Goal: Task Accomplishment & Management: Manage account settings

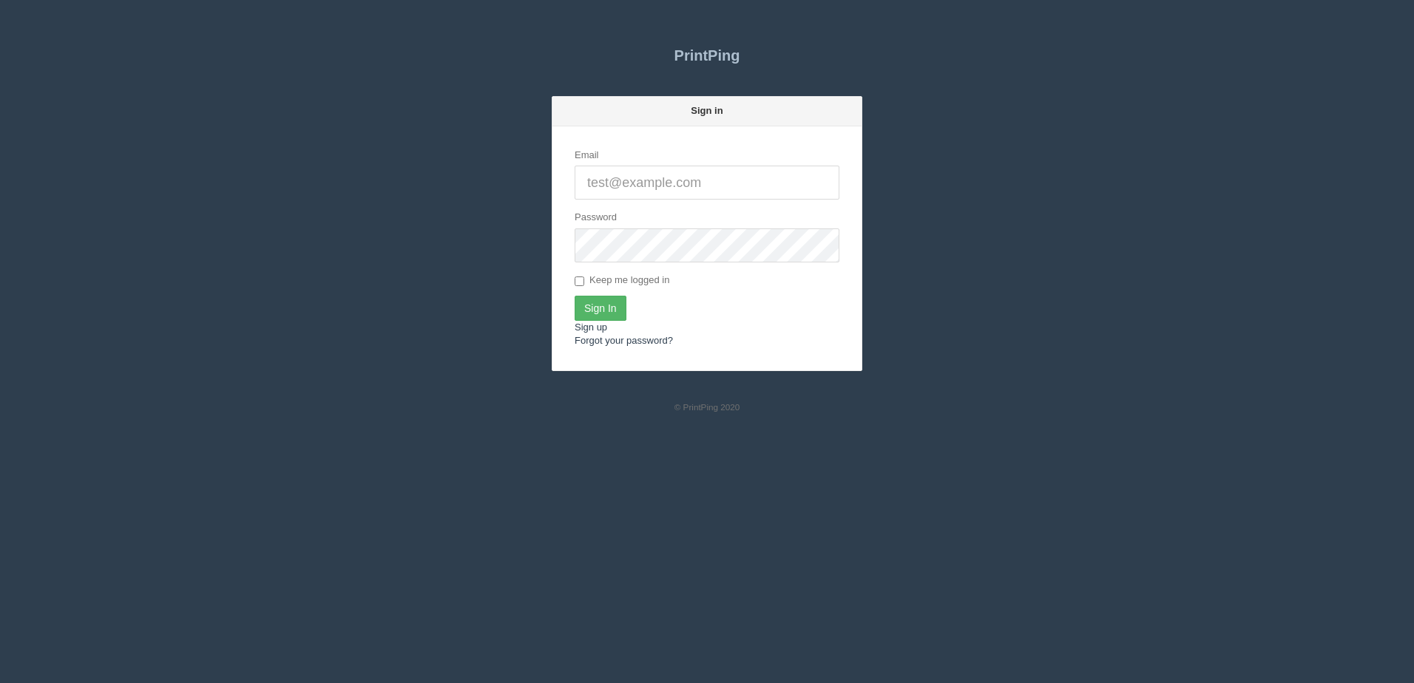
type input "[PERSON_NAME][EMAIL_ADDRESS][DOMAIN_NAME]"
click at [602, 300] on input "Sign In" at bounding box center [601, 308] width 52 height 25
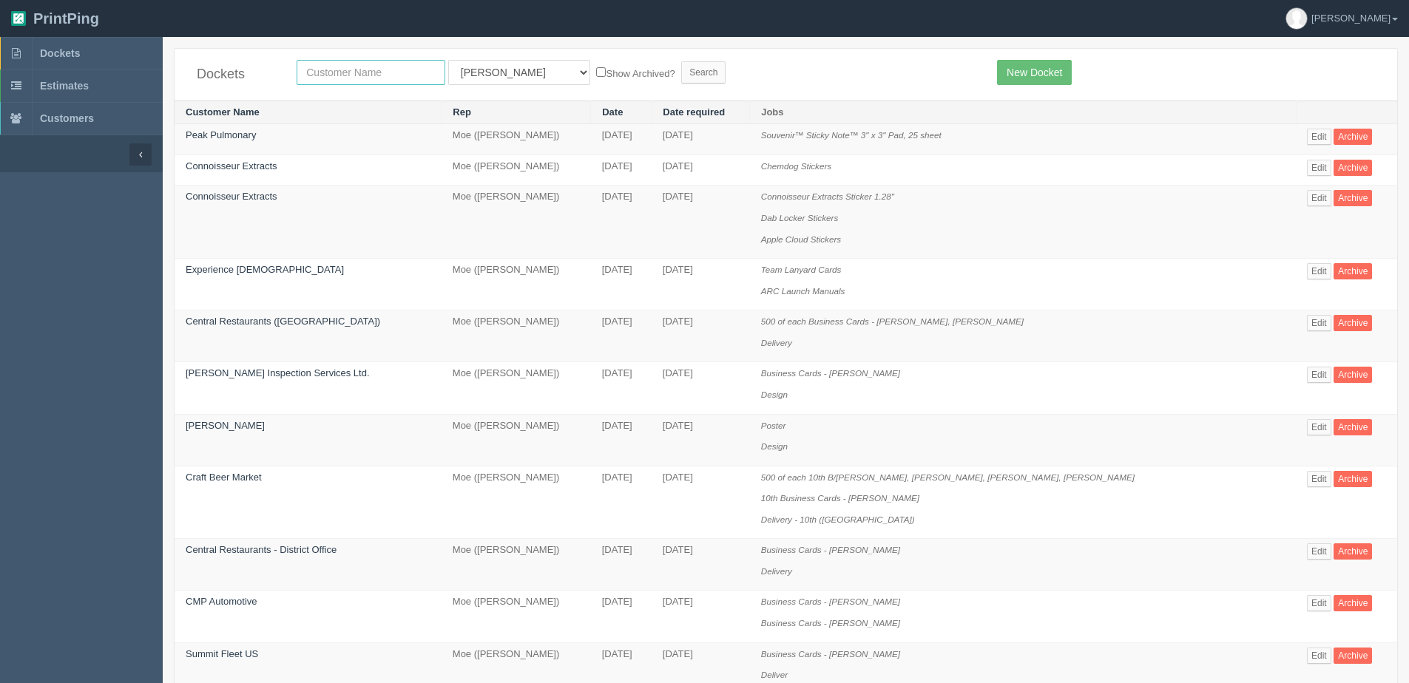
click at [317, 70] on input "text" at bounding box center [371, 72] width 149 height 25
type input "boom"
click at [681, 61] on input "Search" at bounding box center [703, 72] width 44 height 22
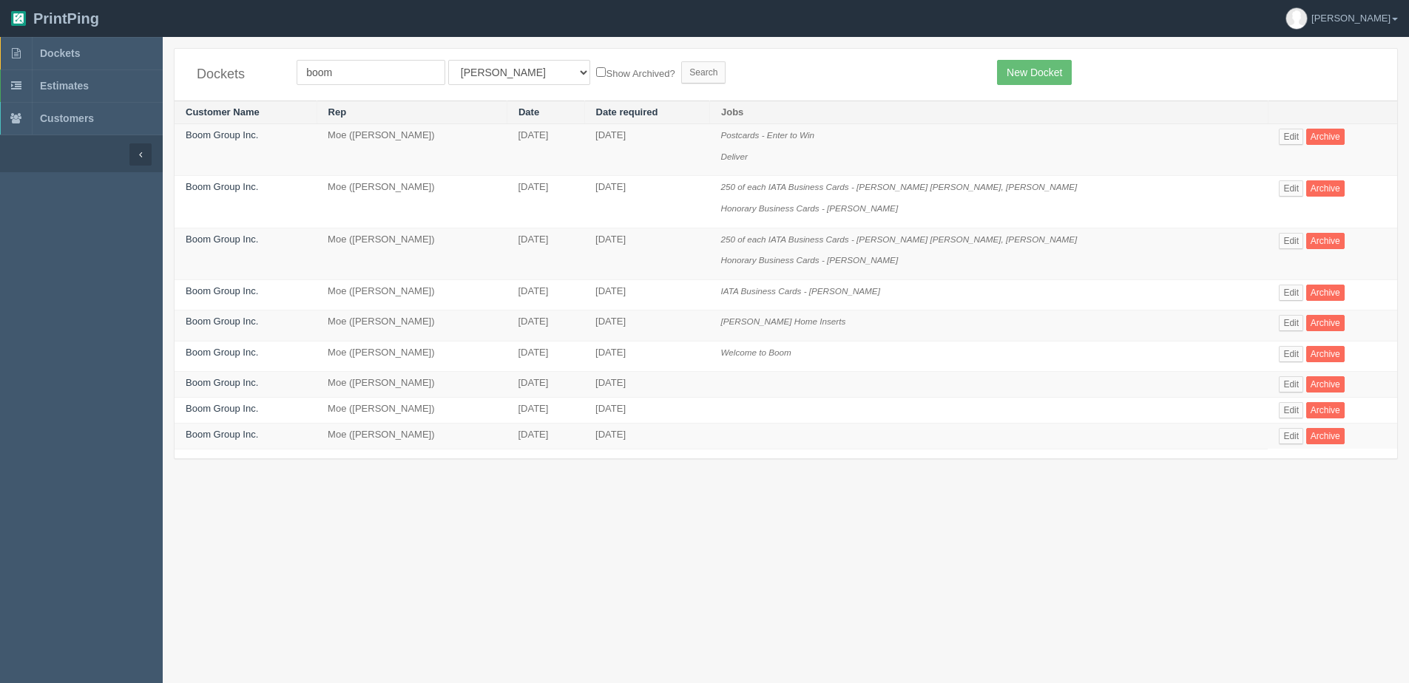
click at [1268, 293] on td "Edit Archive" at bounding box center [1332, 295] width 129 height 31
click at [1279, 298] on link "Edit" at bounding box center [1291, 293] width 24 height 16
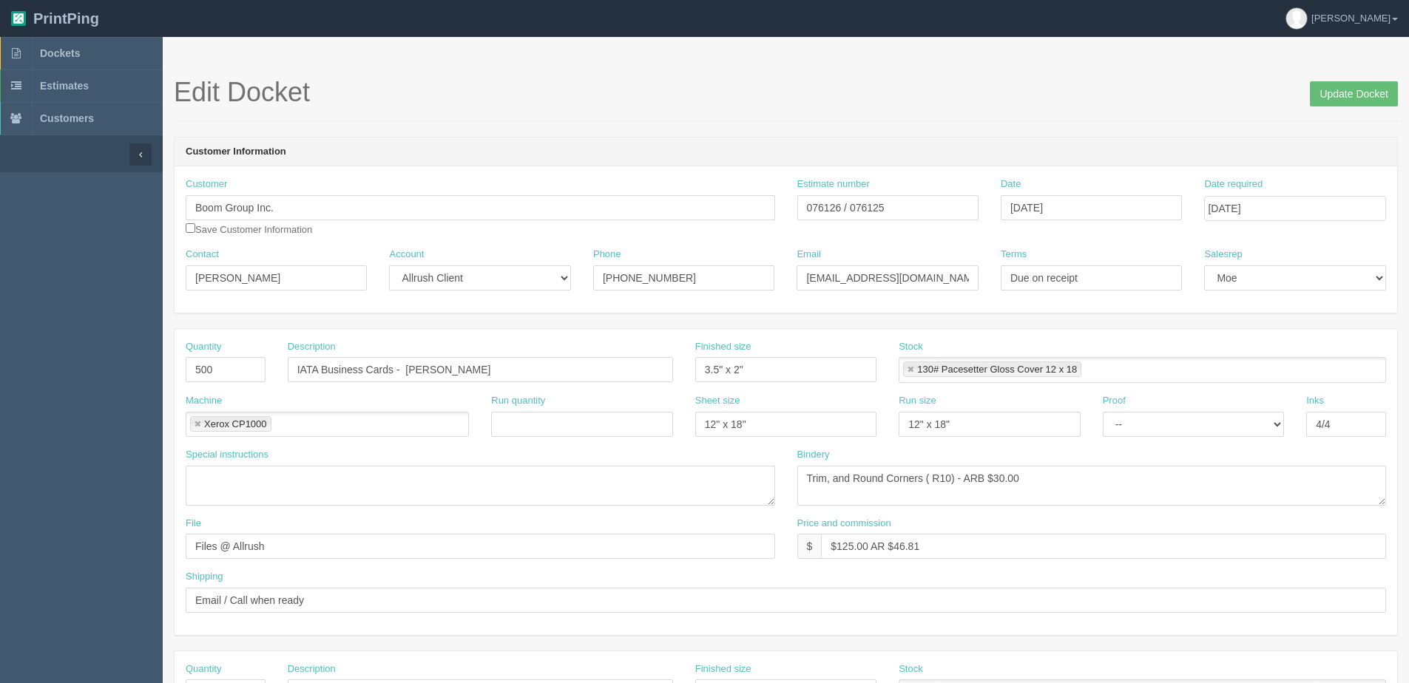
click at [1358, 144] on header "Customer Information" at bounding box center [786, 153] width 1223 height 30
drag, startPoint x: 226, startPoint y: 381, endPoint x: -152, endPoint y: 385, distance: 377.9
click at [0, 385] on html "PrintPing Dan Edit account ( dan@allrush.ca ) Logout Dockets Estimates Customers" at bounding box center [704, 671] width 1409 height 1343
type input "250"
drag, startPoint x: 1343, startPoint y: 95, endPoint x: 1356, endPoint y: 119, distance: 27.2
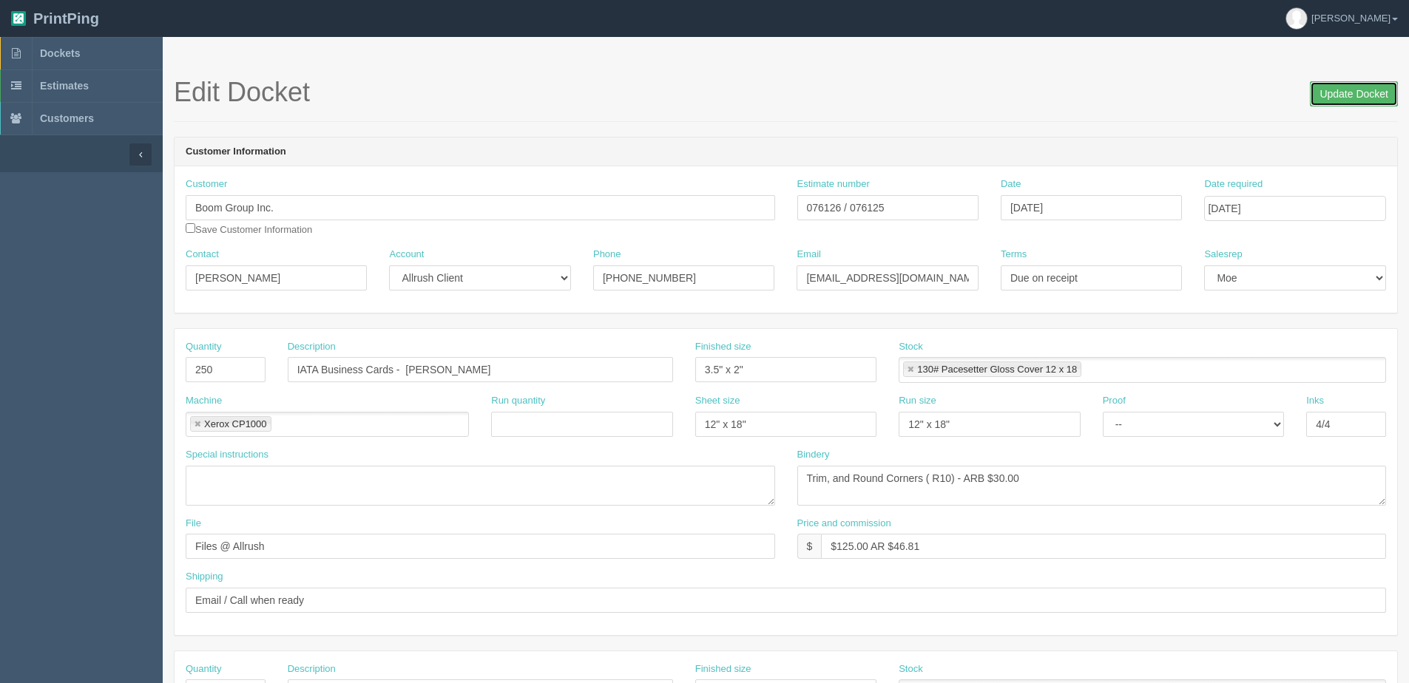
click at [1343, 95] on input "Update Docket" at bounding box center [1354, 93] width 88 height 25
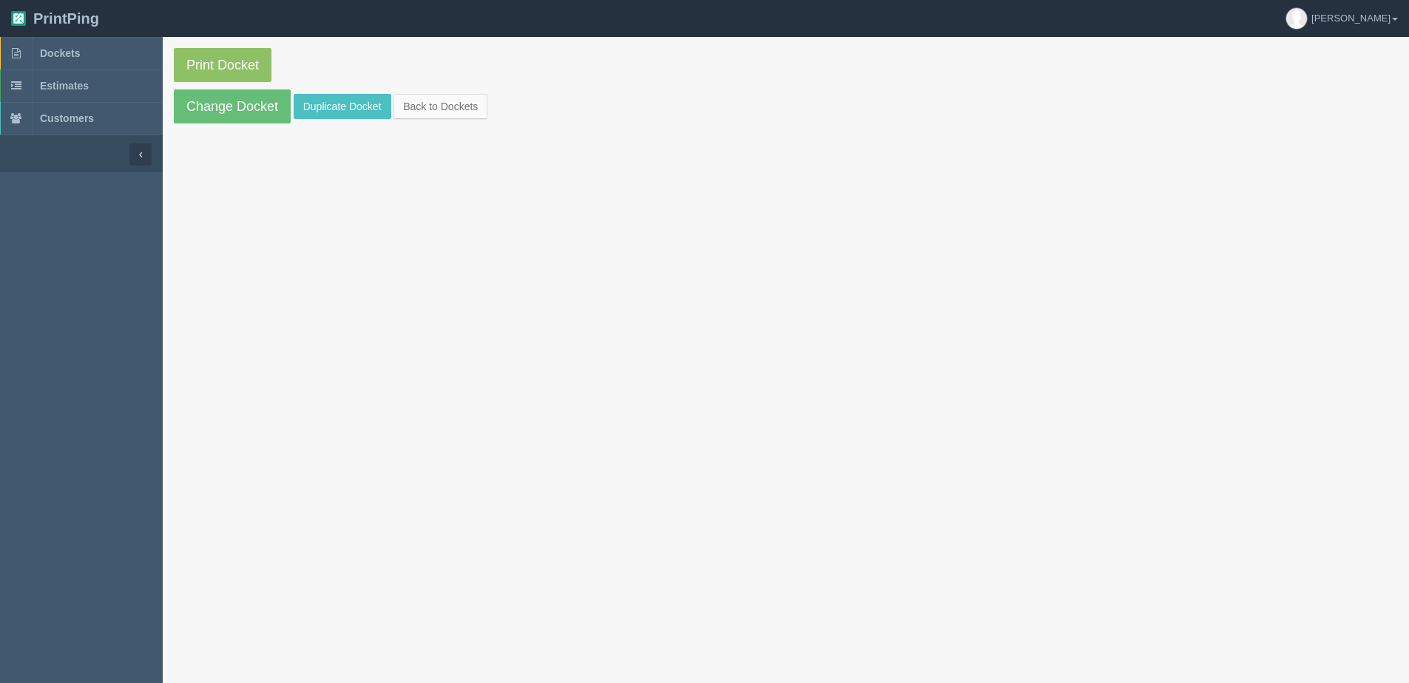
click at [453, 123] on section "Print Docket Change Docket Duplicate Docket Back to Dockets" at bounding box center [786, 86] width 1246 height 98
click at [222, 106] on link "Change Docket" at bounding box center [232, 106] width 117 height 34
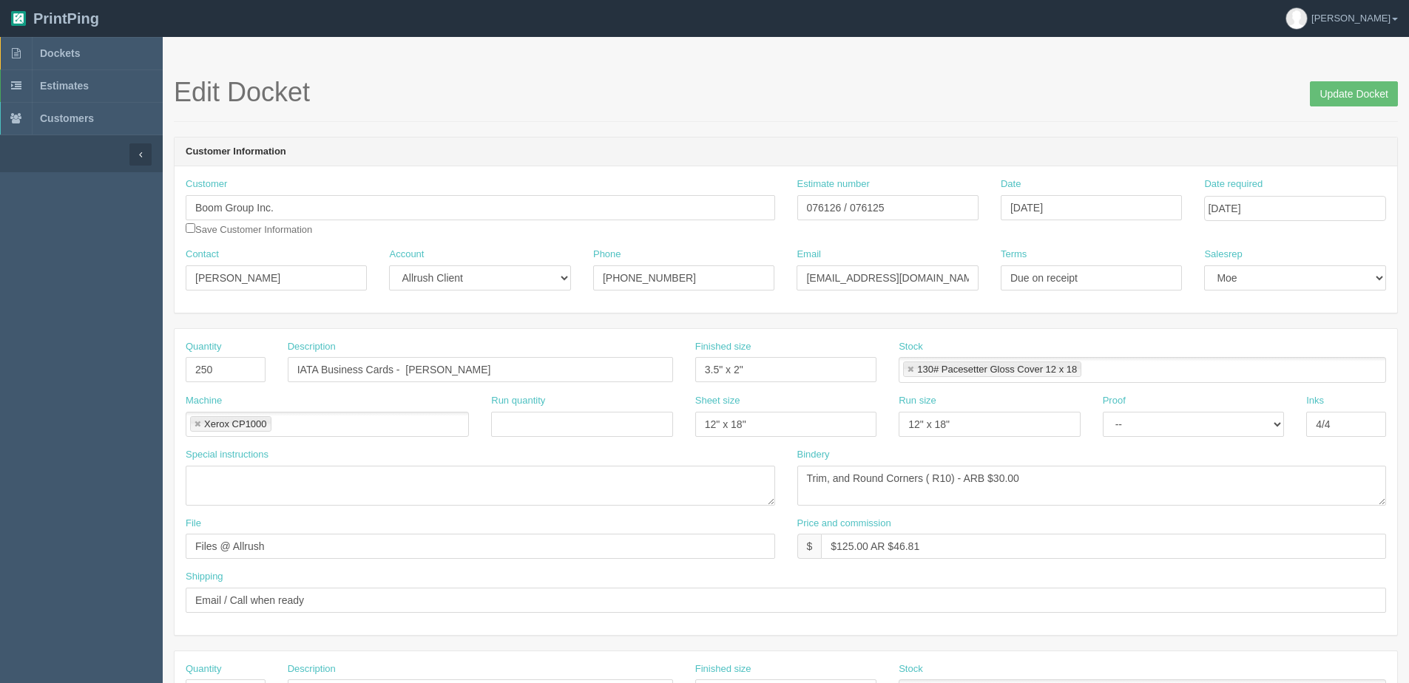
click at [19, 493] on aside "Dockets Estimates Customers" at bounding box center [81, 690] width 163 height 1306
drag, startPoint x: 844, startPoint y: 209, endPoint x: 1215, endPoint y: 129, distance: 379.6
type input "076126"
click at [1030, 96] on h1 "Edit Docket Update Docket" at bounding box center [786, 93] width 1224 height 30
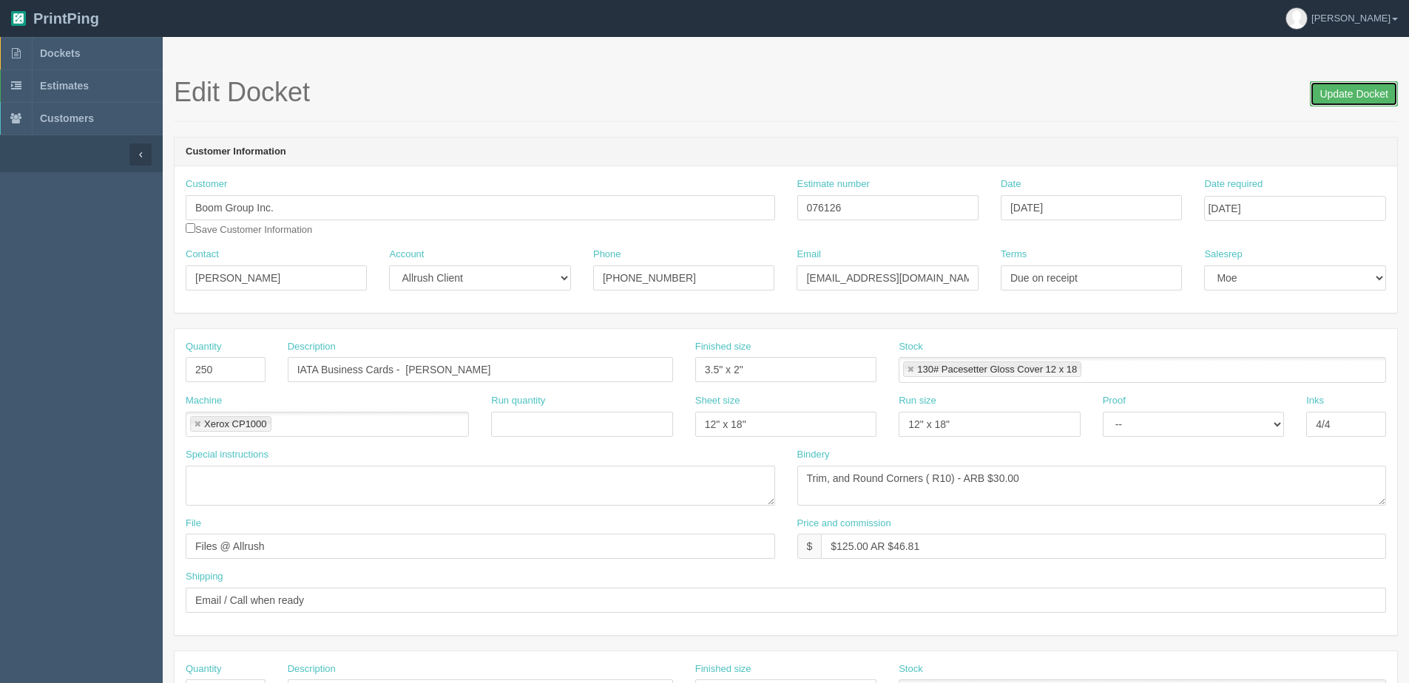
click at [1360, 96] on input "Update Docket" at bounding box center [1354, 93] width 88 height 25
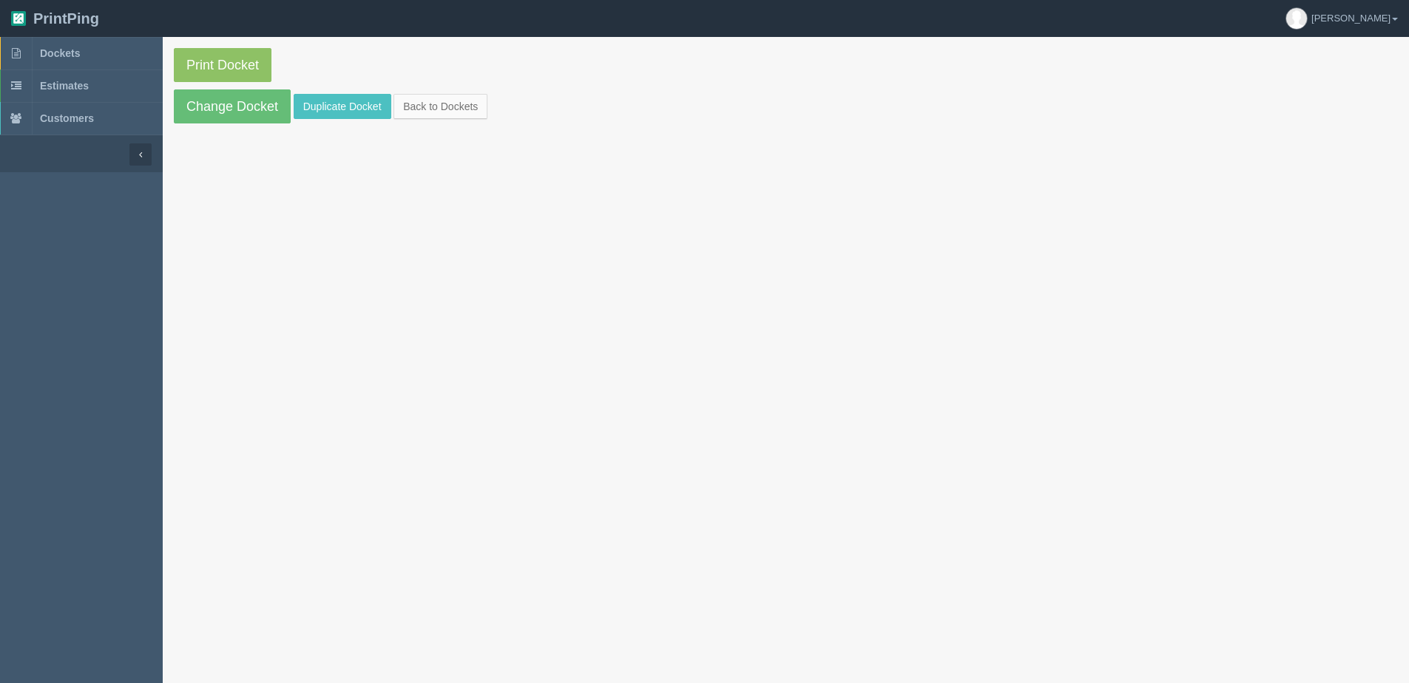
click at [1386, 149] on section "Print Docket Change Docket Duplicate Docket Back to Dockets" at bounding box center [786, 378] width 1246 height 683
click at [461, 115] on link "Back to Dockets" at bounding box center [440, 106] width 94 height 25
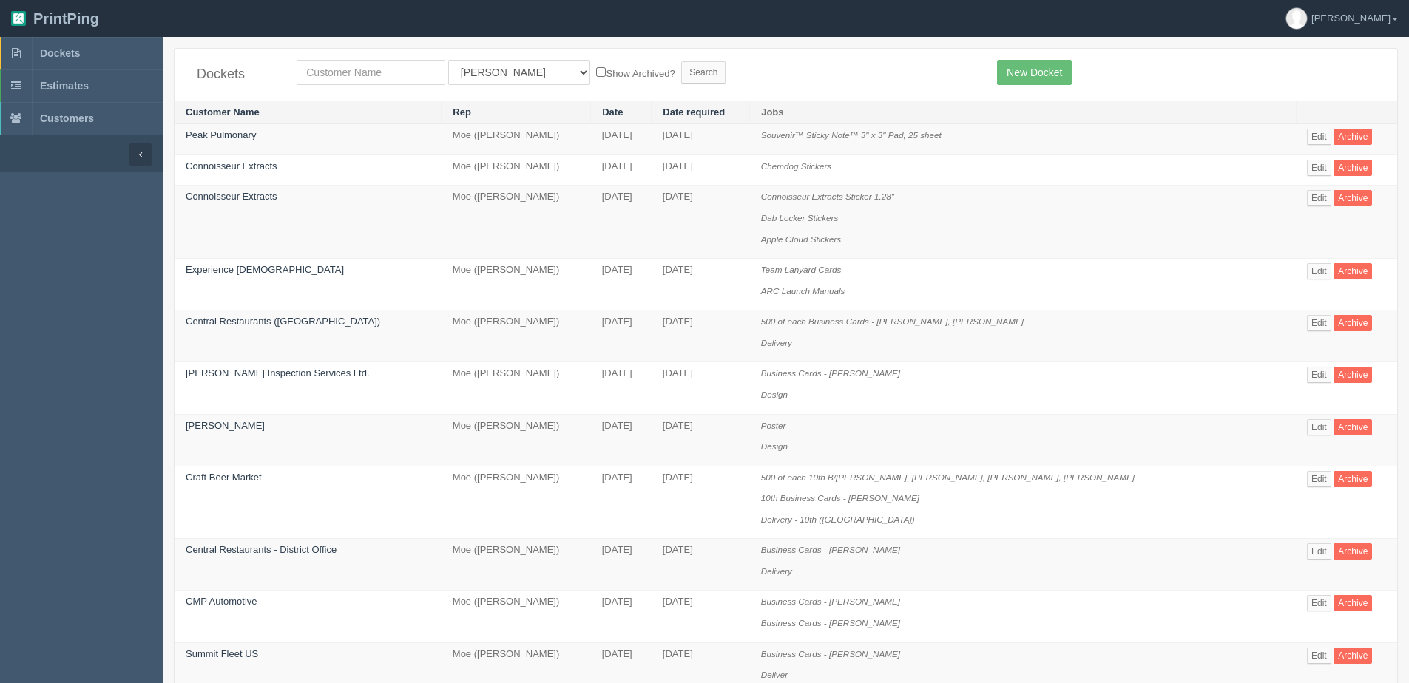
drag, startPoint x: 330, startPoint y: 75, endPoint x: 323, endPoint y: 66, distance: 11.1
click at [330, 75] on input "text" at bounding box center [371, 72] width 149 height 25
type input "zen"
click at [681, 61] on input "Search" at bounding box center [703, 72] width 44 height 22
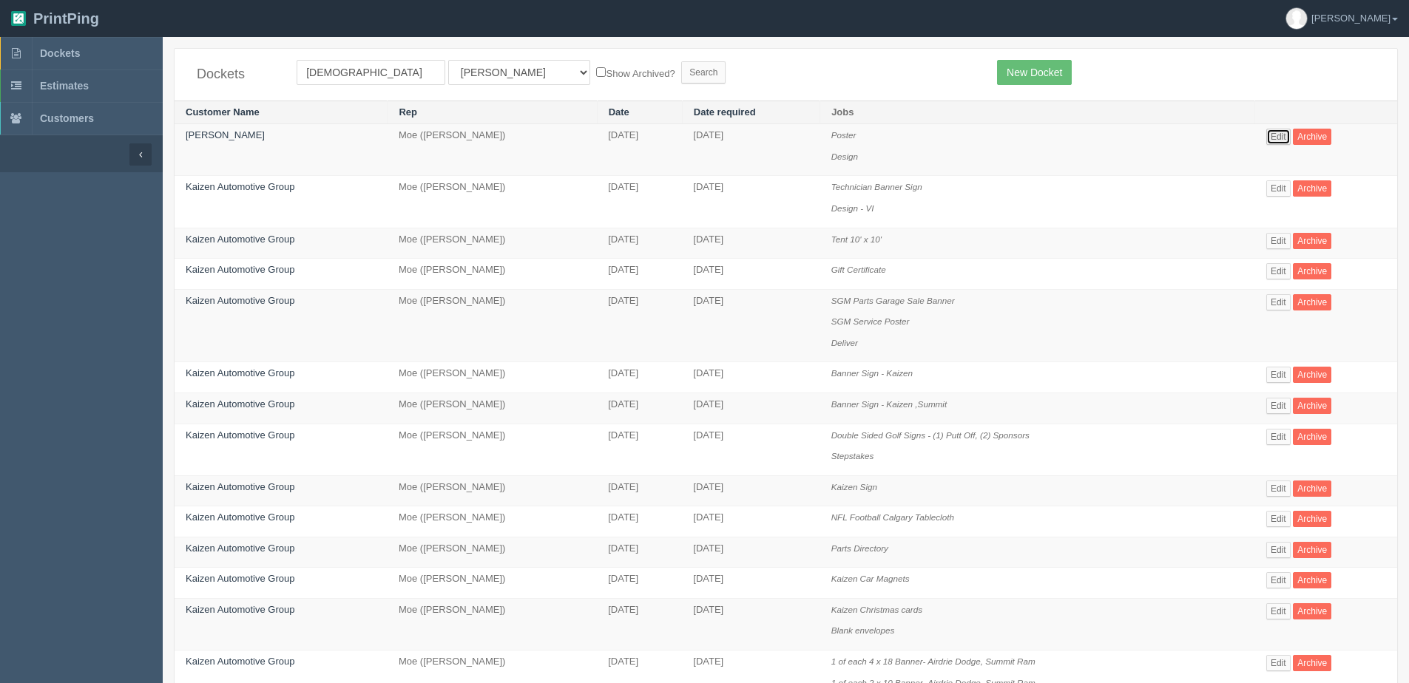
click at [1291, 135] on link "Edit" at bounding box center [1278, 137] width 24 height 16
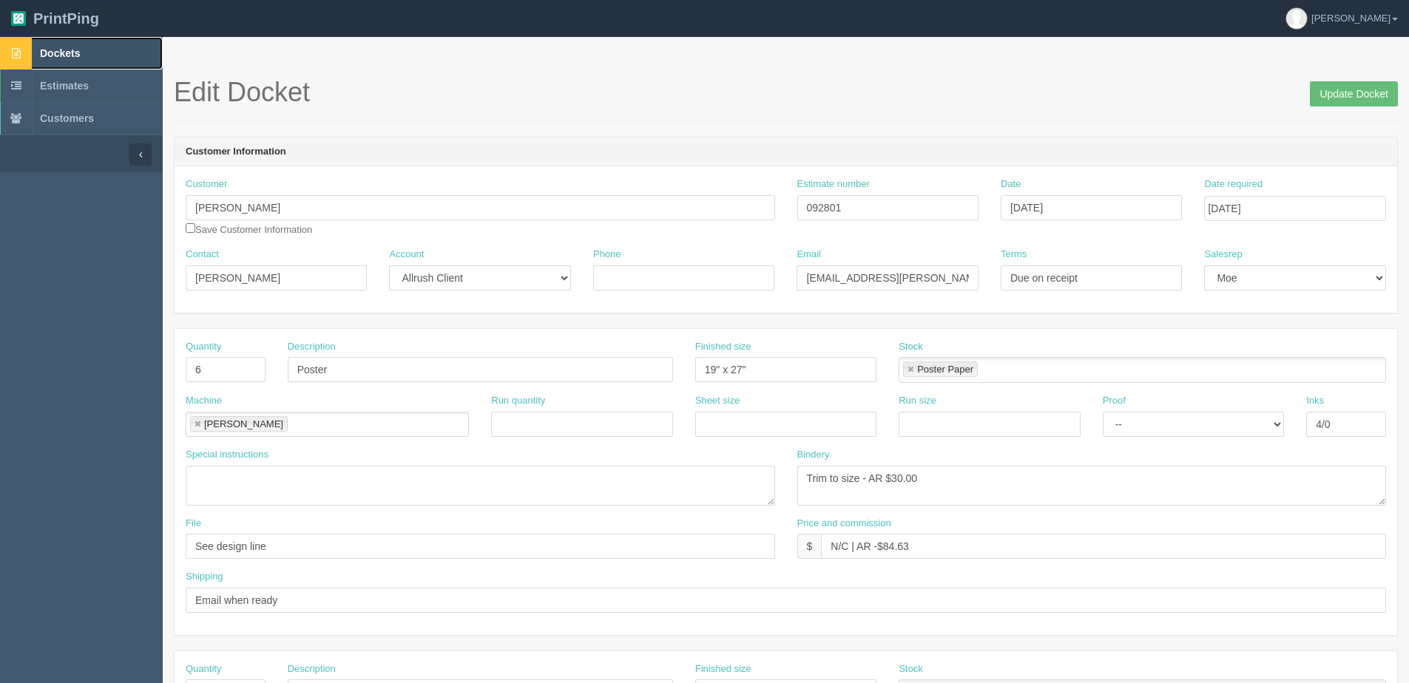
click at [61, 53] on span "Dockets" at bounding box center [60, 53] width 40 height 12
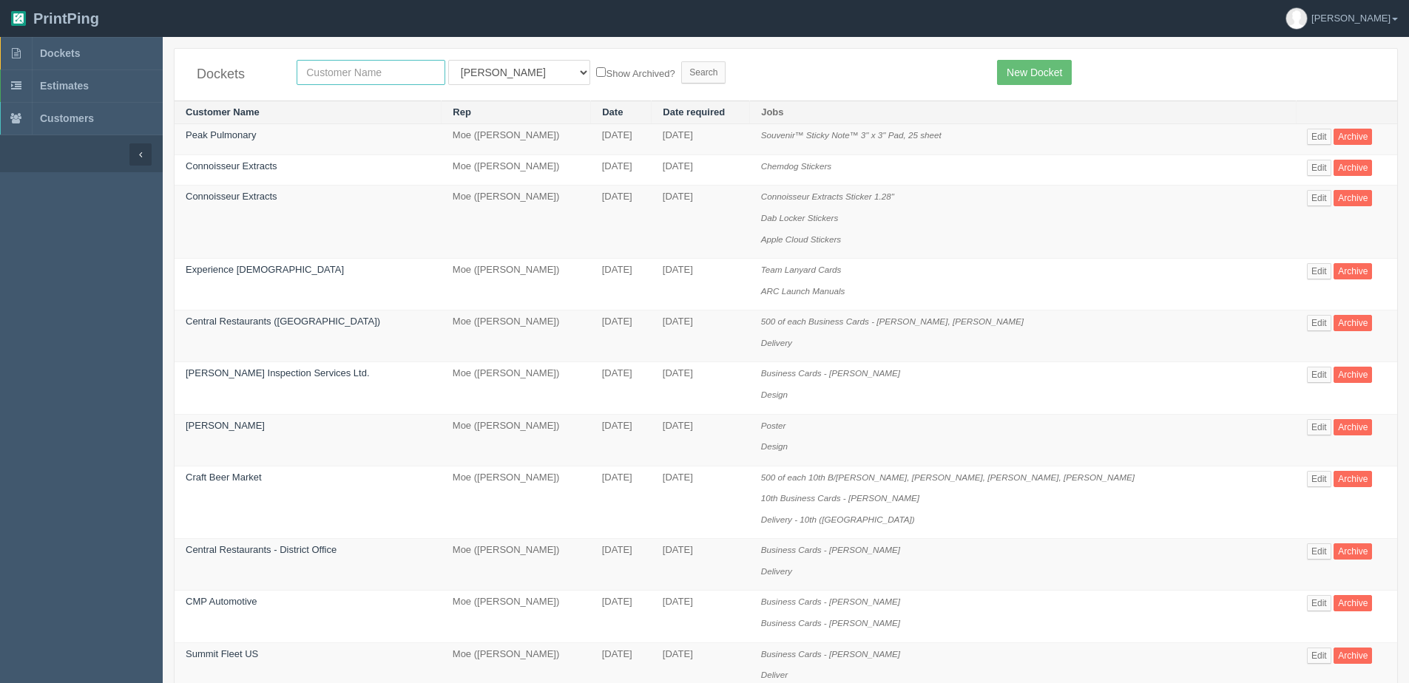
click at [362, 70] on input "text" at bounding box center [371, 72] width 149 height 25
type input "mercedes"
click at [681, 61] on input "Search" at bounding box center [703, 72] width 44 height 22
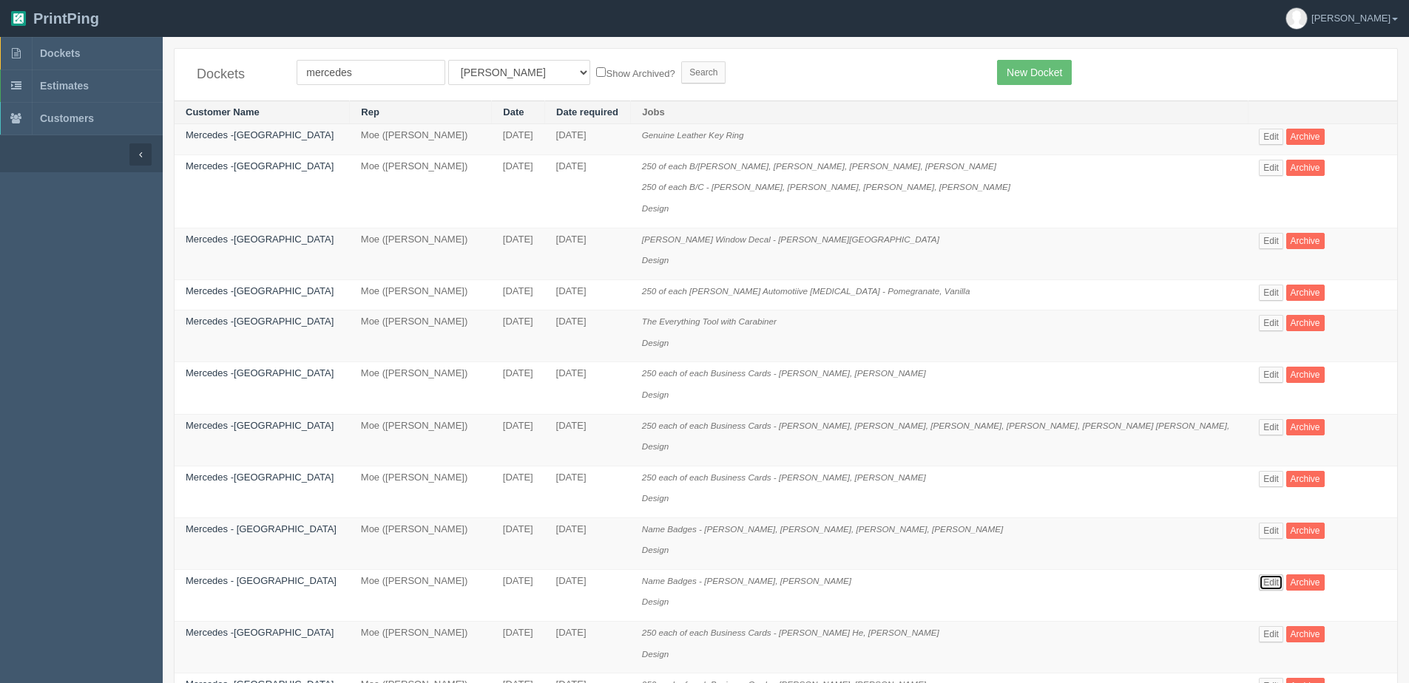
click at [1261, 579] on link "Edit" at bounding box center [1271, 583] width 24 height 16
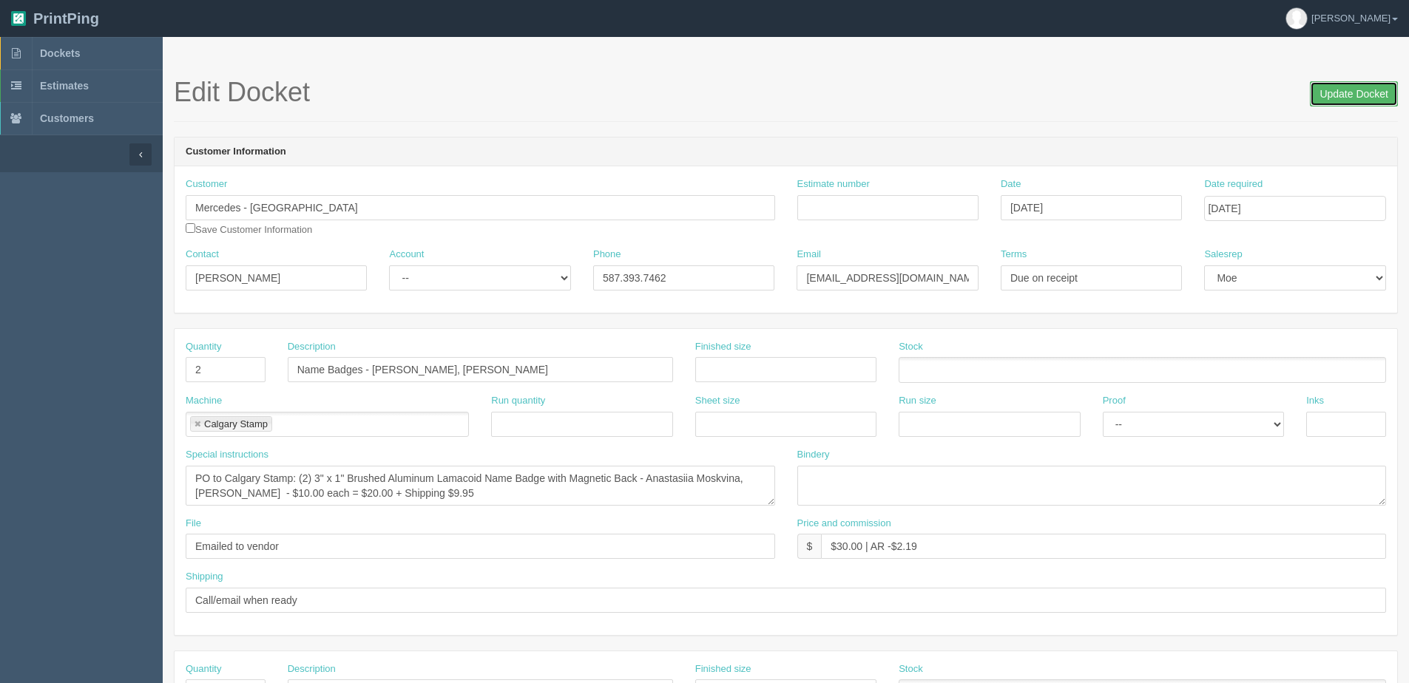
drag, startPoint x: 1354, startPoint y: 96, endPoint x: 1283, endPoint y: 96, distance: 71.0
click at [1321, 96] on input "Update Docket" at bounding box center [1354, 93] width 88 height 25
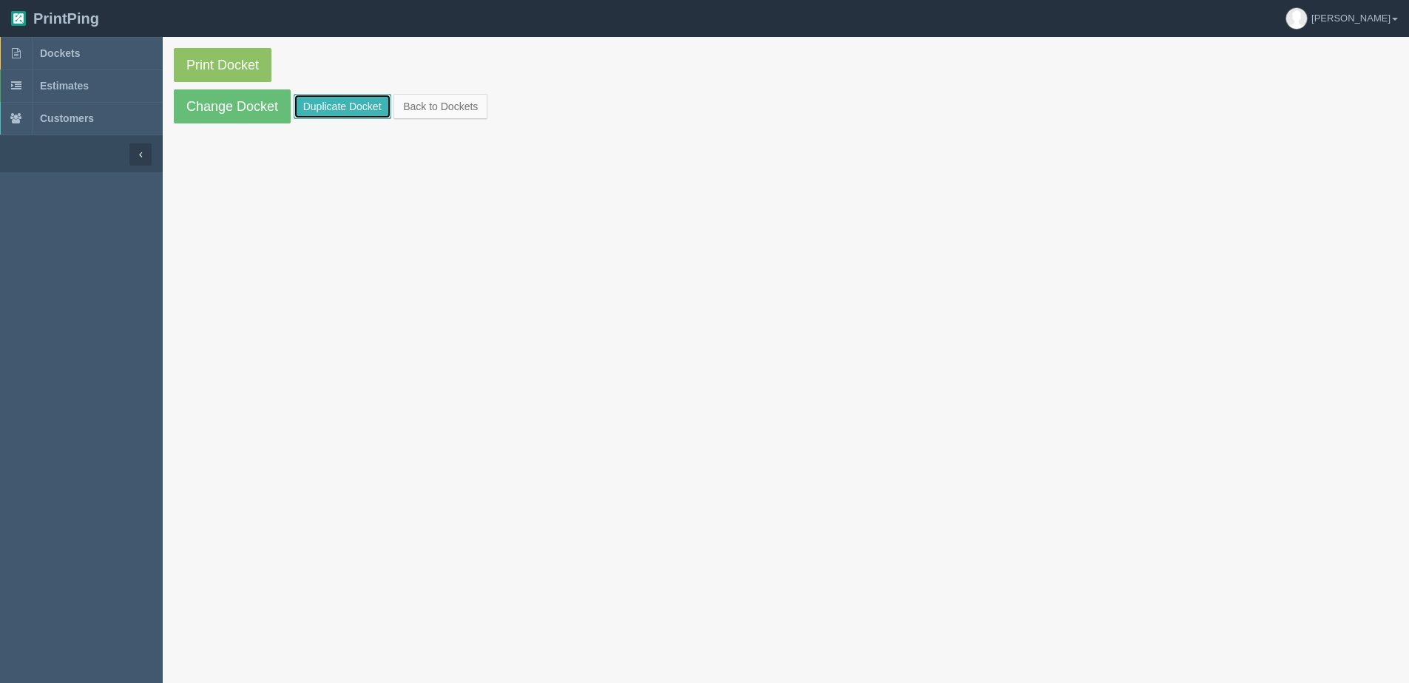
click at [314, 109] on link "Duplicate Docket" at bounding box center [343, 106] width 98 height 25
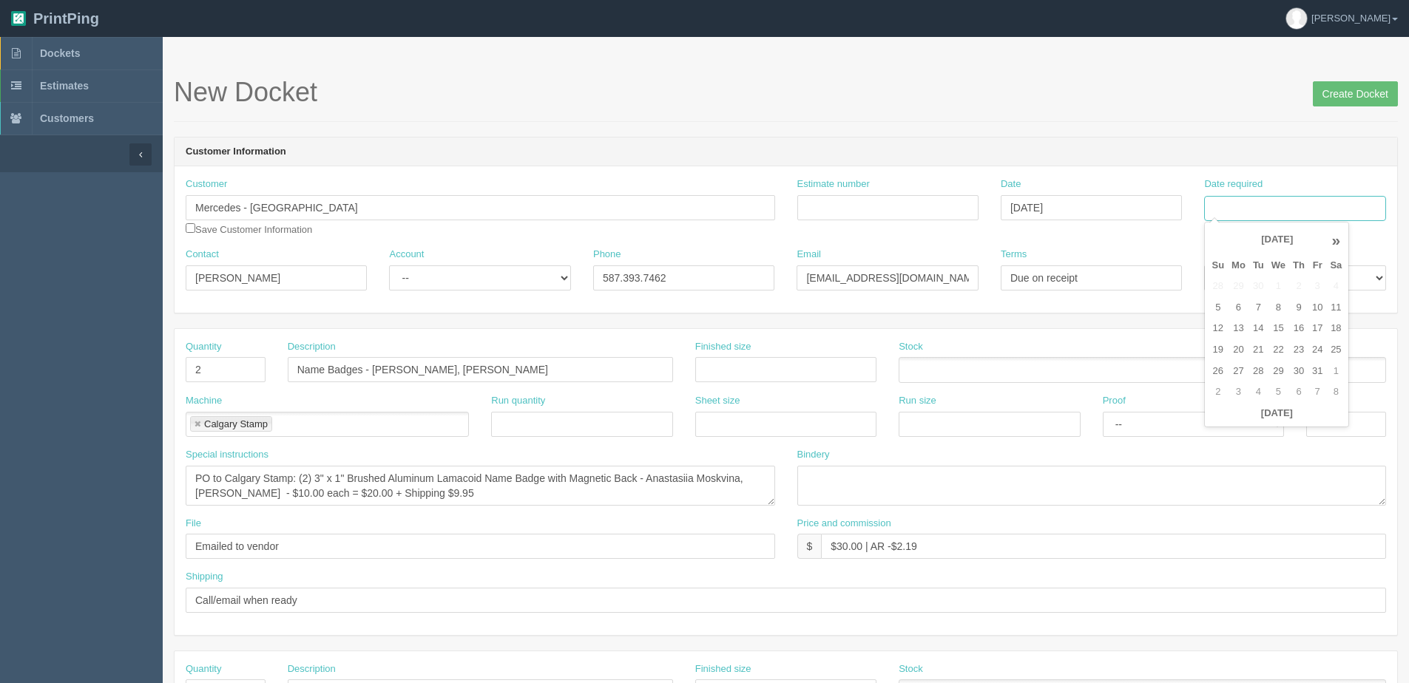
click at [1251, 207] on input "Date required" at bounding box center [1294, 208] width 181 height 25
click at [1221, 422] on th "Today" at bounding box center [1277, 413] width 138 height 21
click at [1321, 326] on td "17" at bounding box center [1317, 328] width 18 height 21
type input "[DATE]"
click at [358, 197] on input "Mercedes - [GEOGRAPHIC_DATA]" at bounding box center [480, 207] width 589 height 25
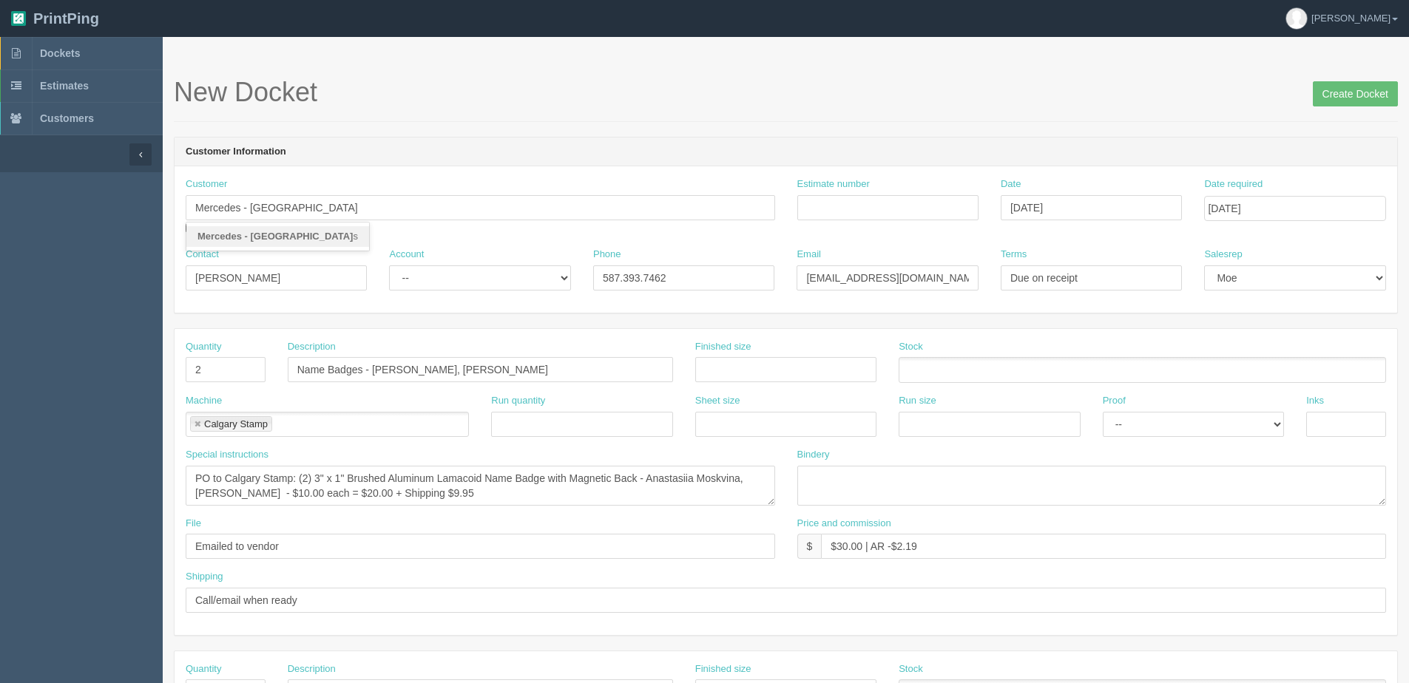
click at [338, 230] on link "Mercedes - Benz Country Hill s" at bounding box center [277, 236] width 183 height 21
type input "Mercedes - [GEOGRAPHIC_DATA]"
click at [1375, 103] on input "Create Docket" at bounding box center [1355, 93] width 85 height 25
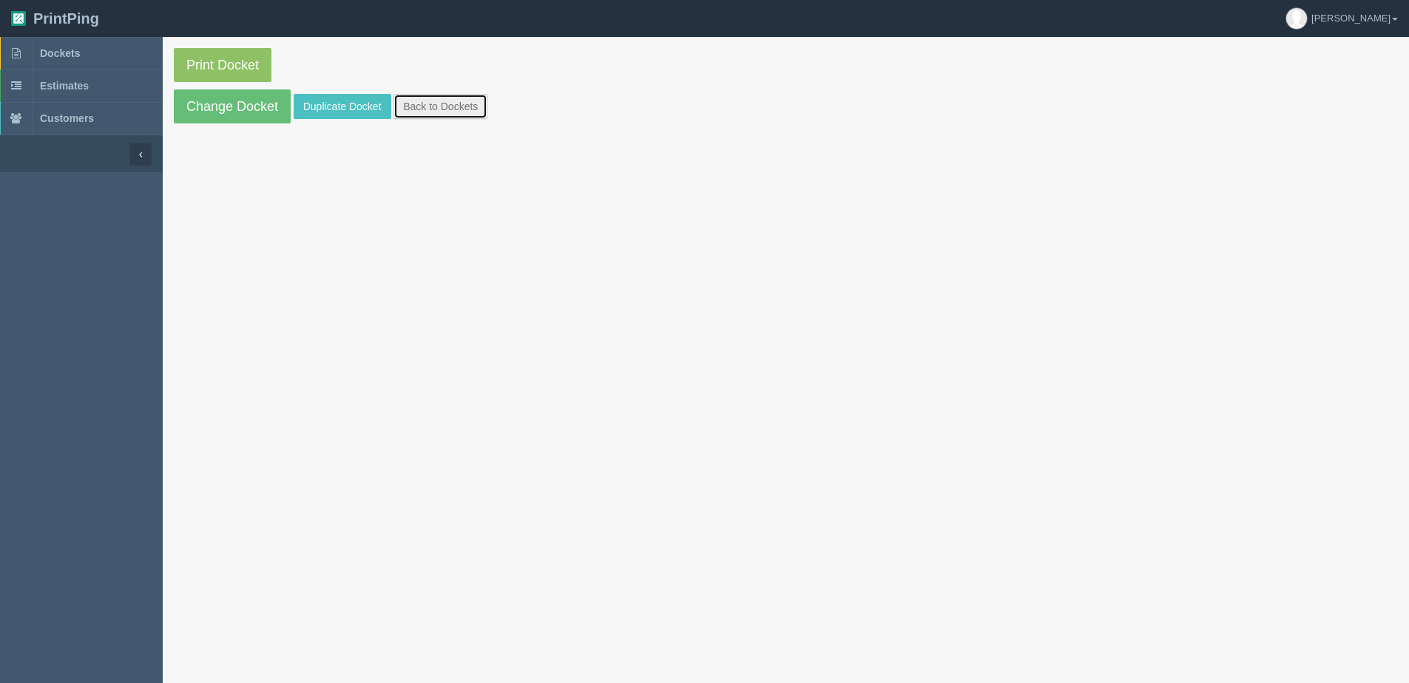
click at [453, 115] on link "Back to Dockets" at bounding box center [440, 106] width 94 height 25
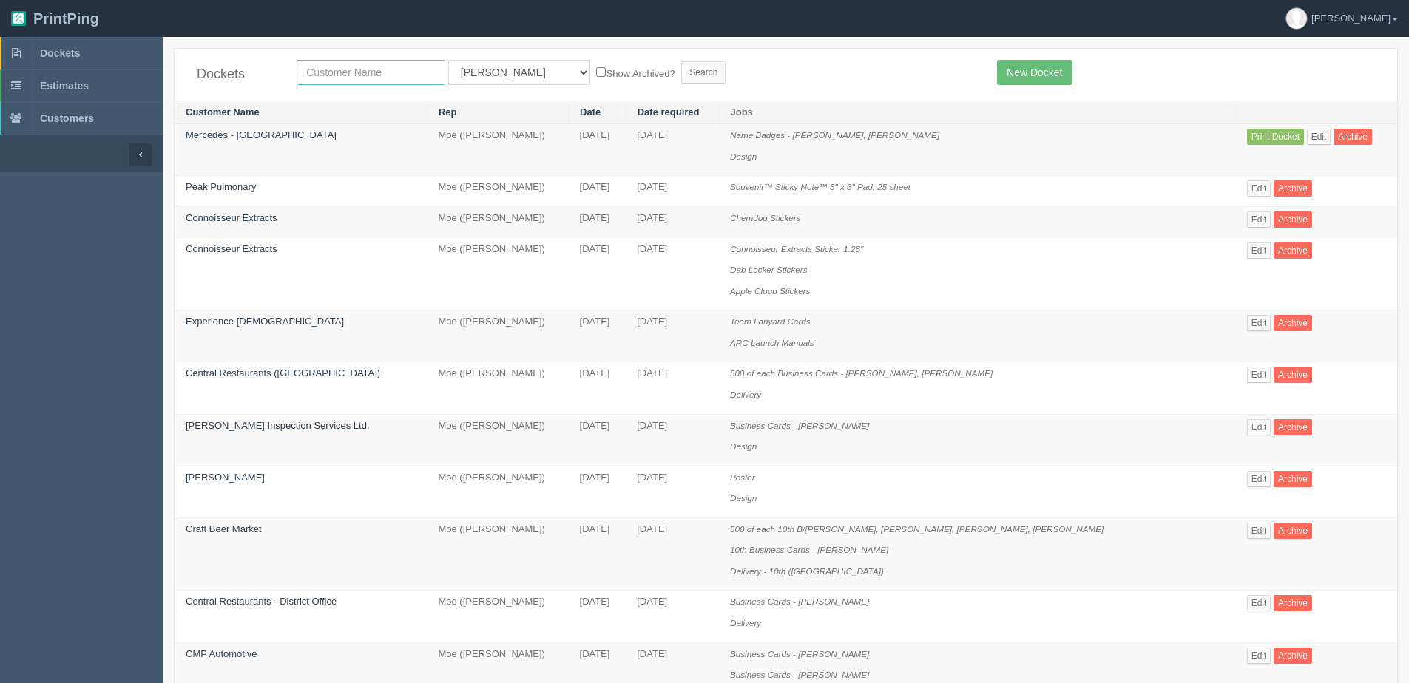
click at [359, 75] on input "text" at bounding box center [371, 72] width 149 height 25
type input "mercede"
click at [681, 61] on input "Search" at bounding box center [703, 72] width 44 height 22
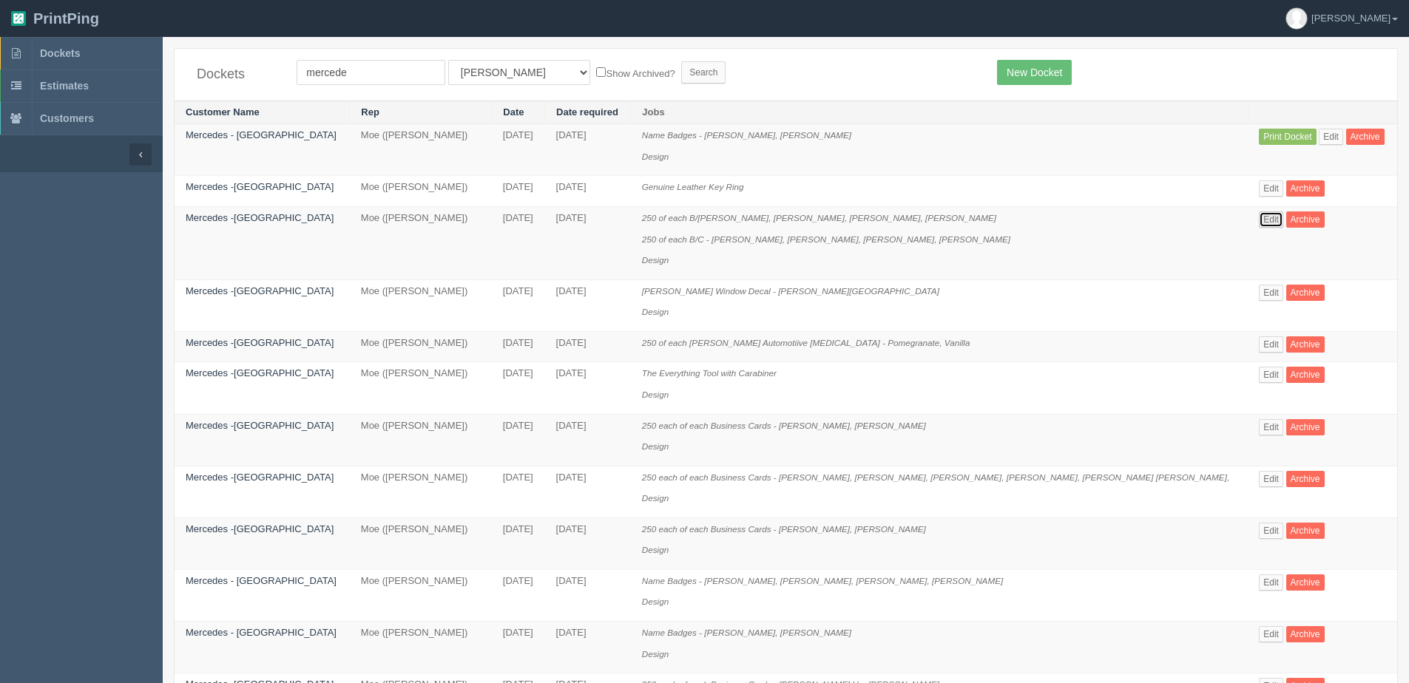
click at [1259, 212] on link "Edit" at bounding box center [1271, 220] width 24 height 16
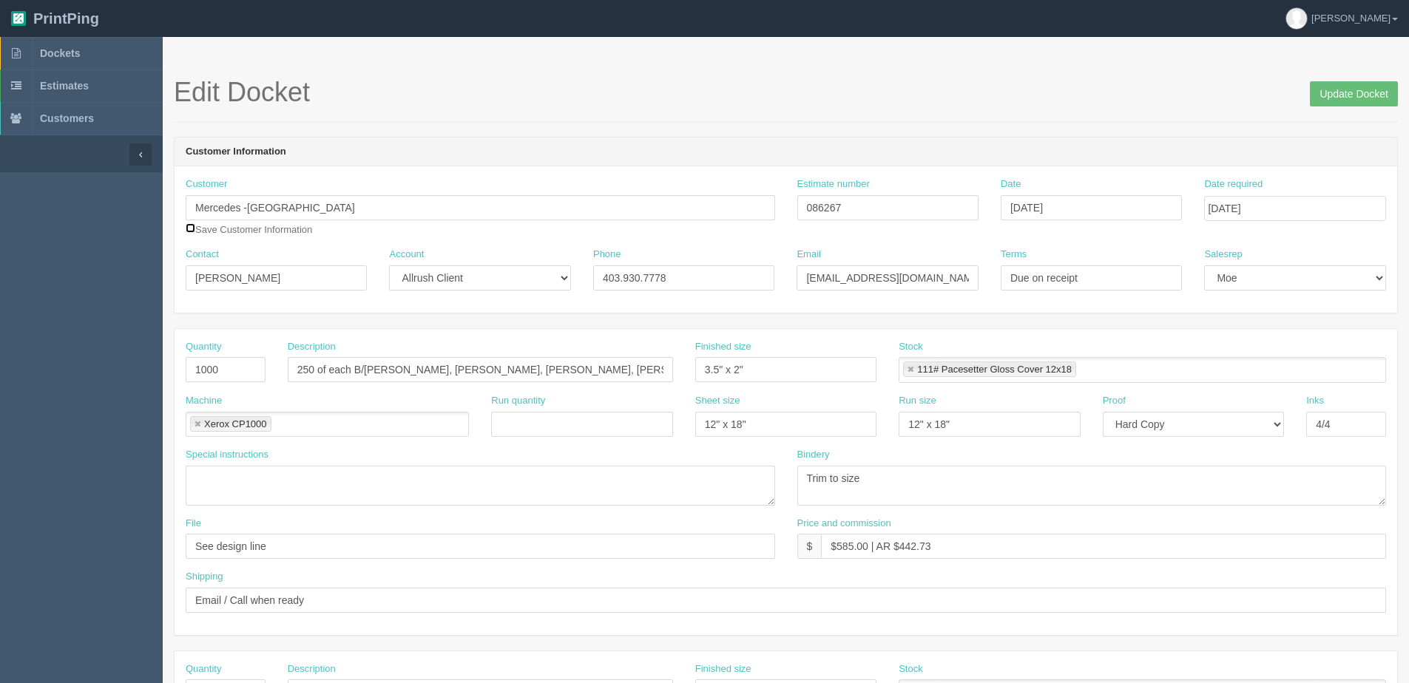
click at [189, 226] on input "checkbox" at bounding box center [191, 228] width 10 height 10
checkbox input "true"
drag, startPoint x: 1328, startPoint y: 98, endPoint x: 1311, endPoint y: 104, distance: 18.7
click at [1328, 98] on input "Update Docket" at bounding box center [1354, 93] width 88 height 25
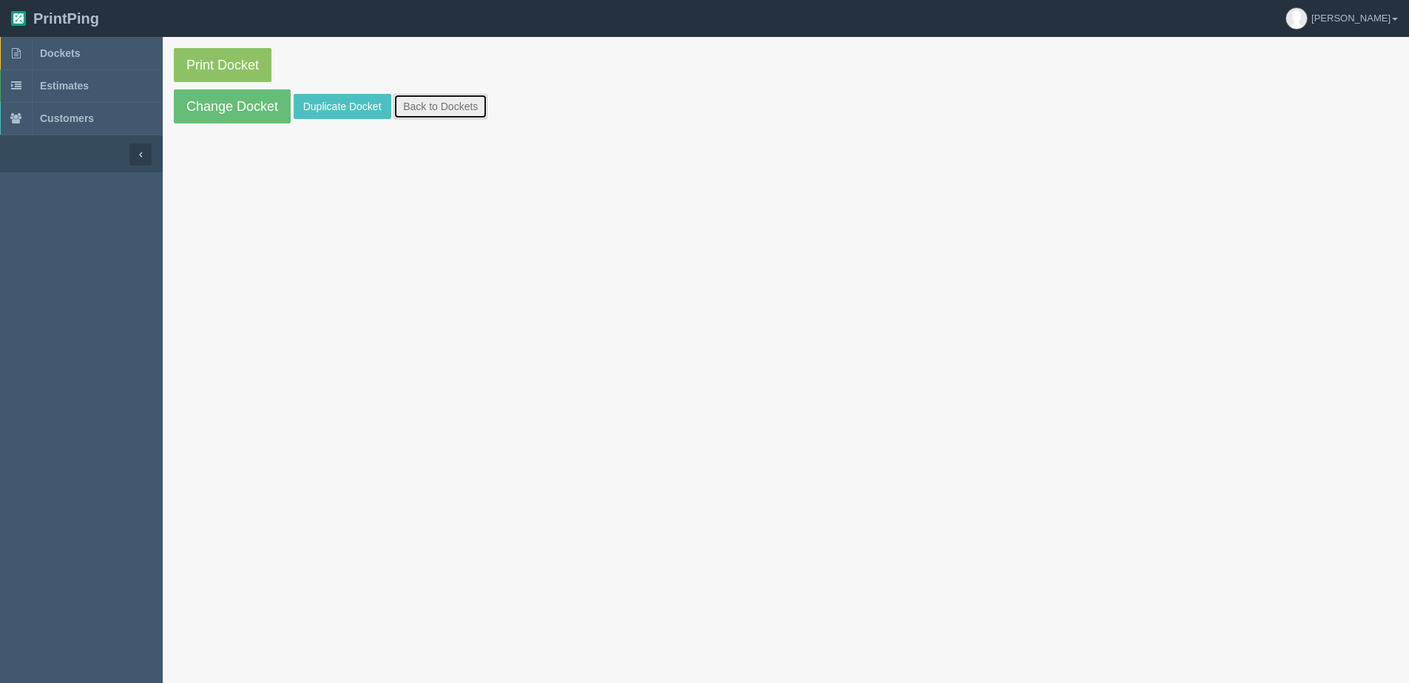
drag, startPoint x: 470, startPoint y: 117, endPoint x: 574, endPoint y: 126, distance: 104.7
click at [470, 116] on link "Back to Dockets" at bounding box center [440, 106] width 94 height 25
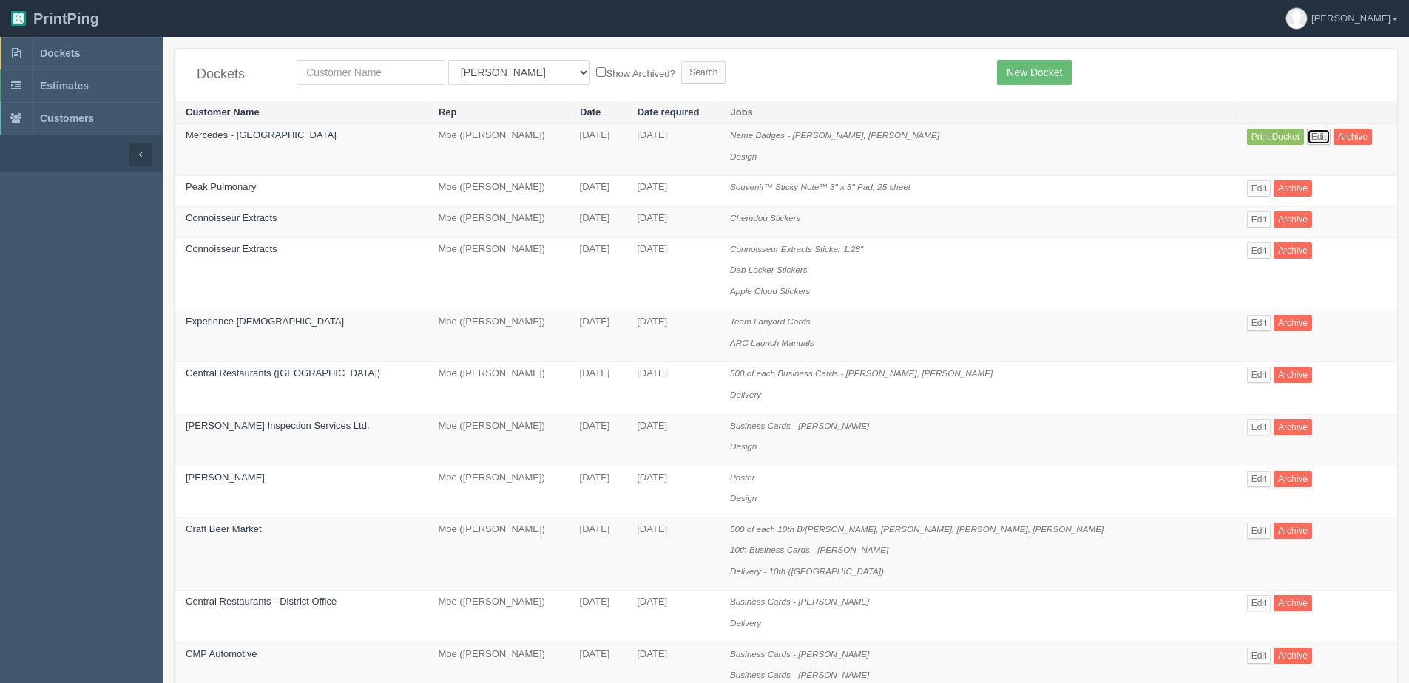
click at [1307, 135] on link "Edit" at bounding box center [1319, 137] width 24 height 16
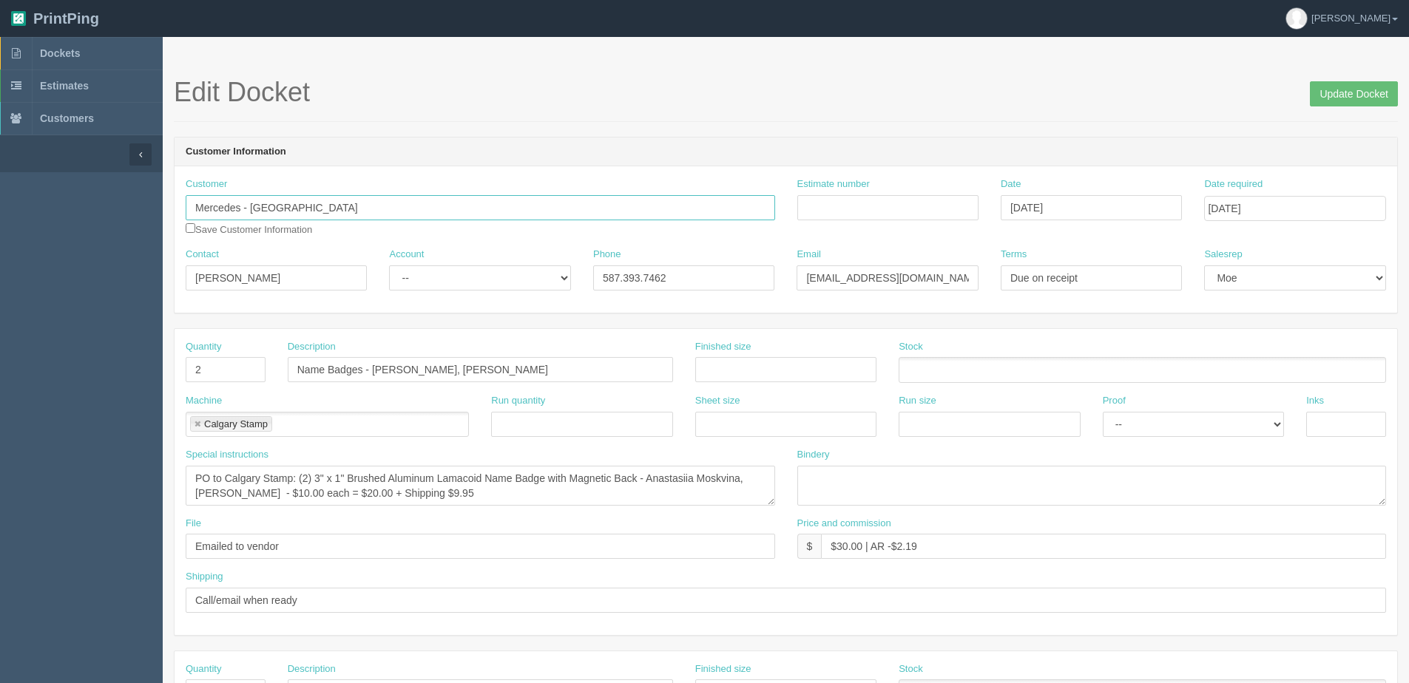
click at [382, 199] on input "Mercedes - [GEOGRAPHIC_DATA]" at bounding box center [480, 207] width 589 height 25
click at [344, 217] on input "Mercedes - [GEOGRAPHIC_DATA]" at bounding box center [480, 207] width 589 height 25
click at [318, 237] on strong "Mercedes - Benz Country Hil" at bounding box center [262, 236] width 130 height 11
type input "Mercedes - [GEOGRAPHIC_DATA]"
click at [1344, 101] on input "Update Docket" at bounding box center [1354, 93] width 88 height 25
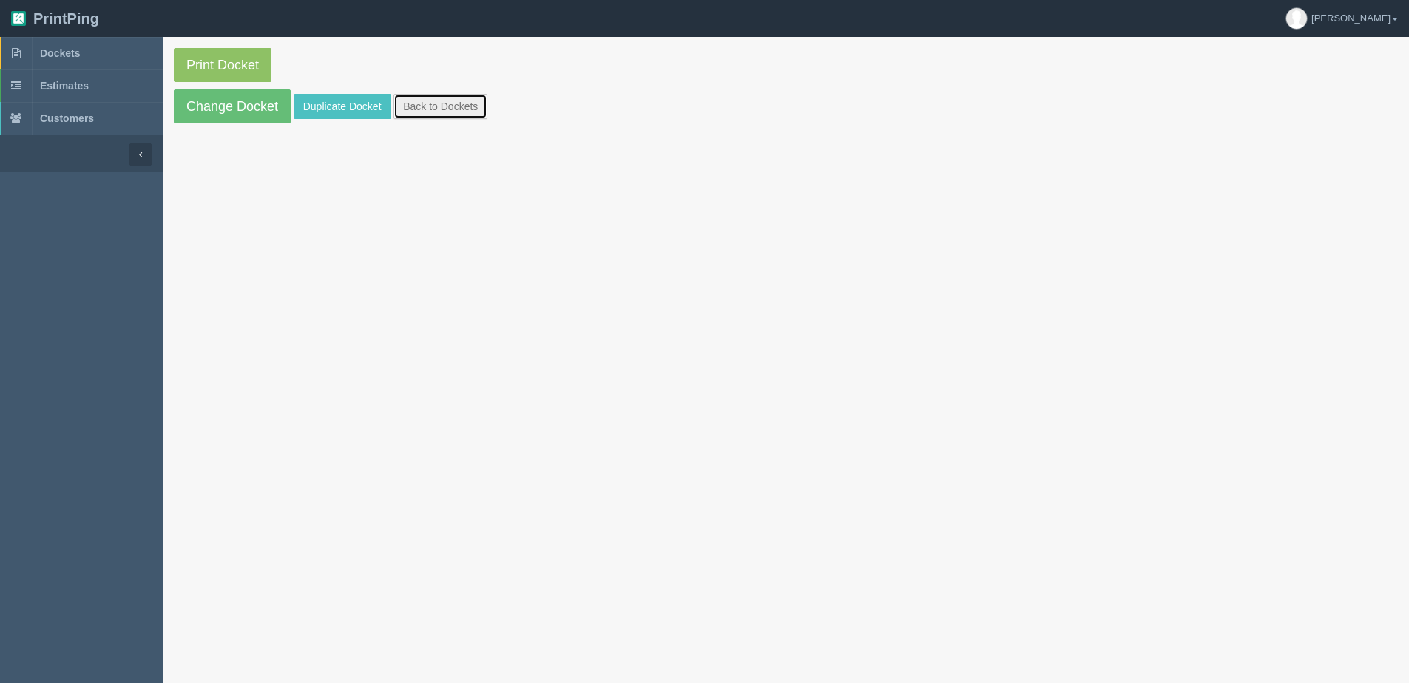
click at [464, 106] on link "Back to Dockets" at bounding box center [440, 106] width 94 height 25
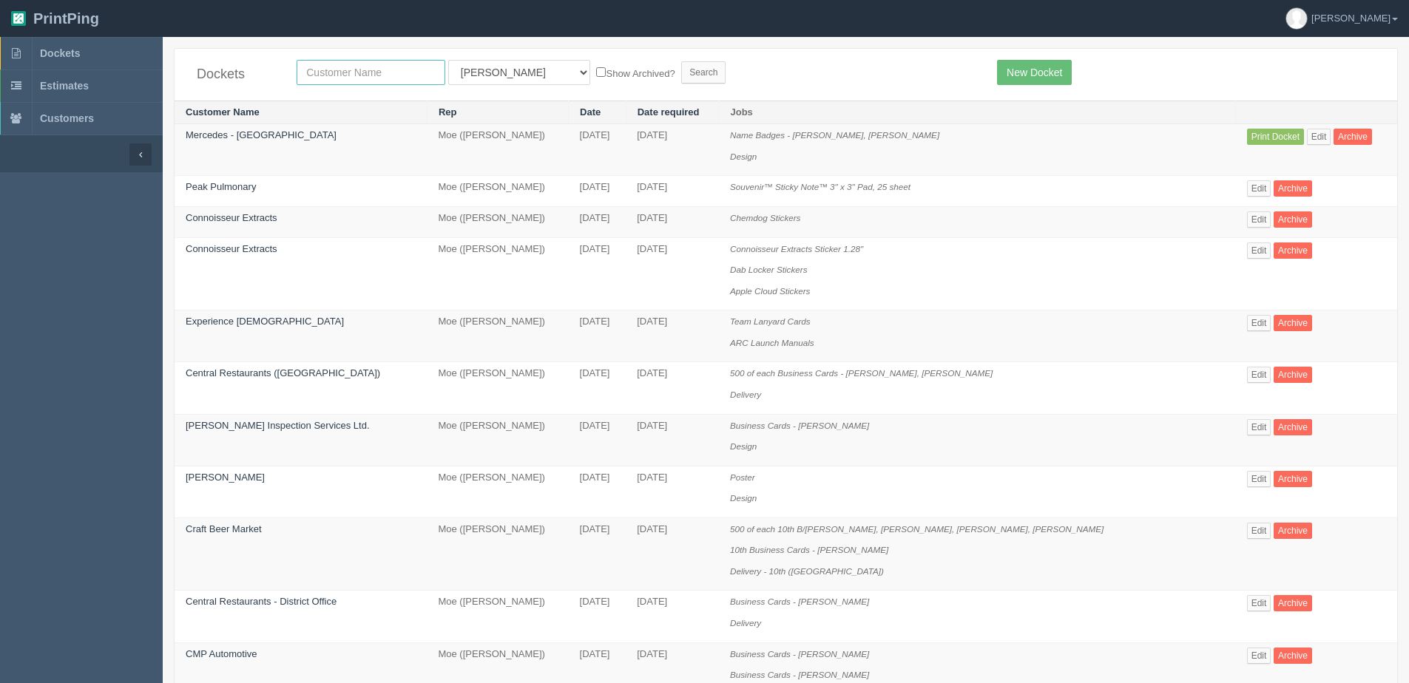
click at [364, 71] on input "text" at bounding box center [371, 72] width 149 height 25
type input "mercede"
click at [596, 70] on label "Show Archived?" at bounding box center [635, 72] width 78 height 17
click at [596, 70] on input "Show Archived?" at bounding box center [601, 72] width 10 height 10
click at [608, 74] on label "Show Archived?" at bounding box center [635, 72] width 78 height 17
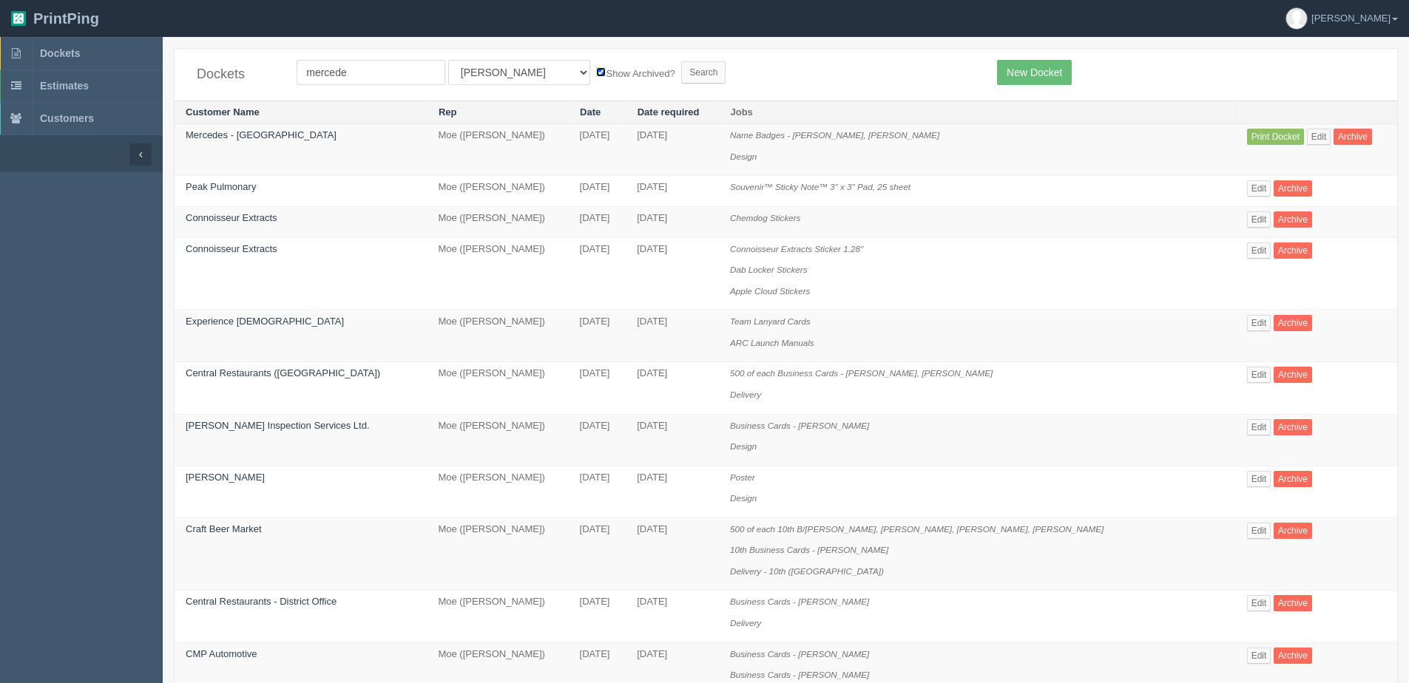
click at [606, 74] on input "Show Archived?" at bounding box center [601, 72] width 10 height 10
checkbox input "false"
click at [681, 75] on input "Search" at bounding box center [703, 72] width 44 height 22
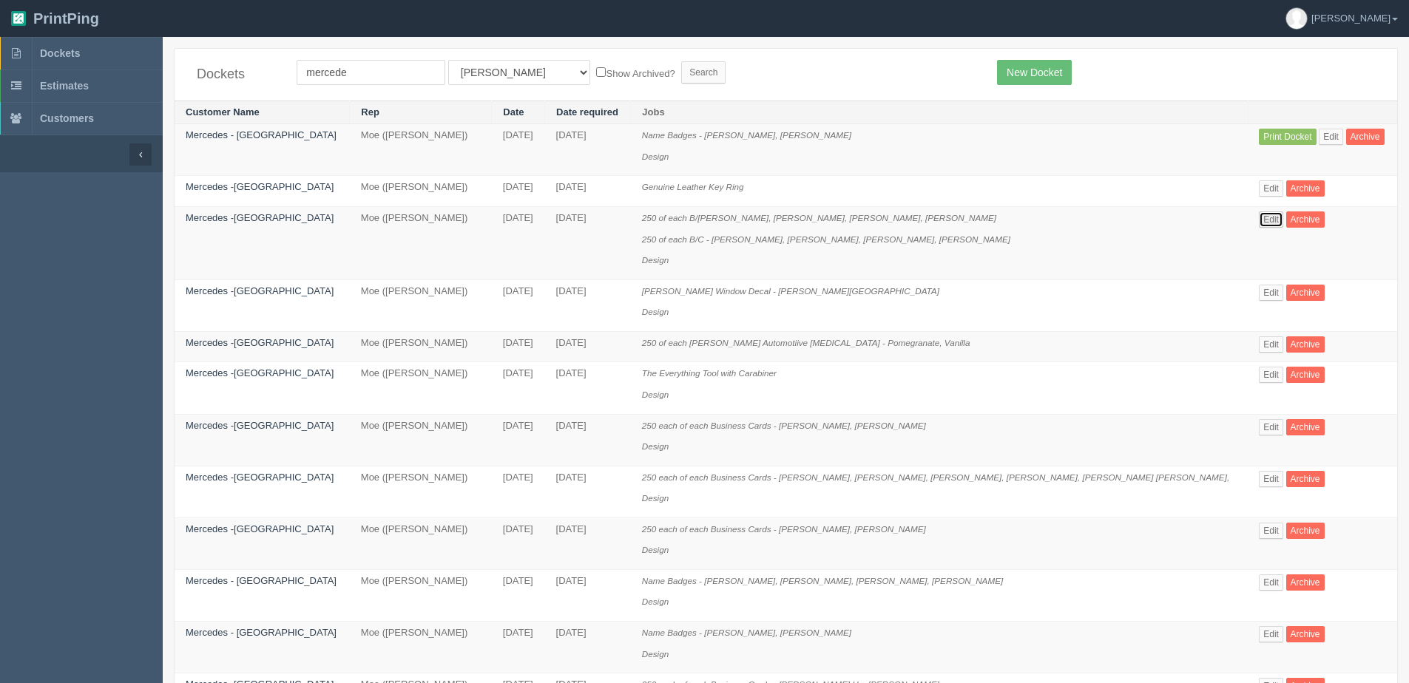
click at [1259, 223] on link "Edit" at bounding box center [1271, 220] width 24 height 16
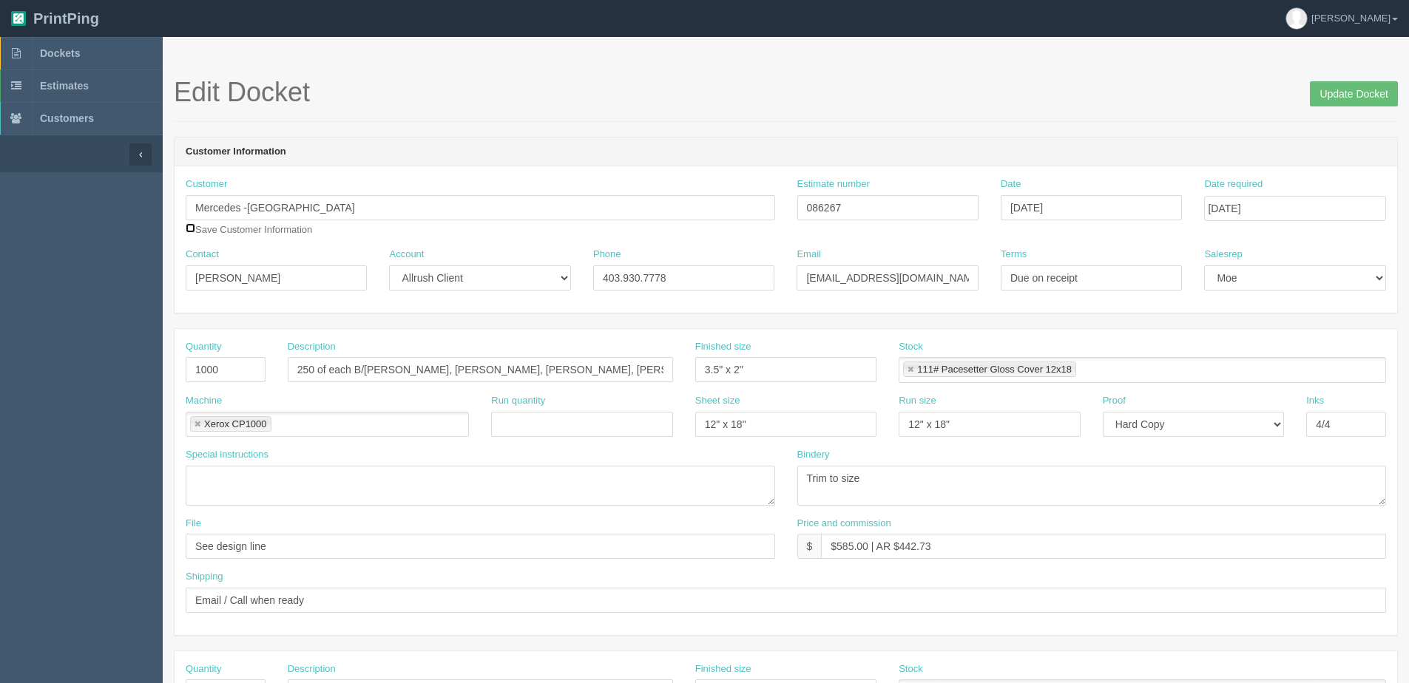
drag, startPoint x: 190, startPoint y: 230, endPoint x: 198, endPoint y: 228, distance: 8.4
click at [191, 229] on input "checkbox" at bounding box center [191, 228] width 10 height 10
checkbox input "true"
drag, startPoint x: 375, startPoint y: 201, endPoint x: -86, endPoint y: 200, distance: 460.8
click at [0, 200] on html "PrintPing Dan Edit account ( dan@allrush.ca ) Logout Dockets Estimates Customers" at bounding box center [704, 671] width 1409 height 1343
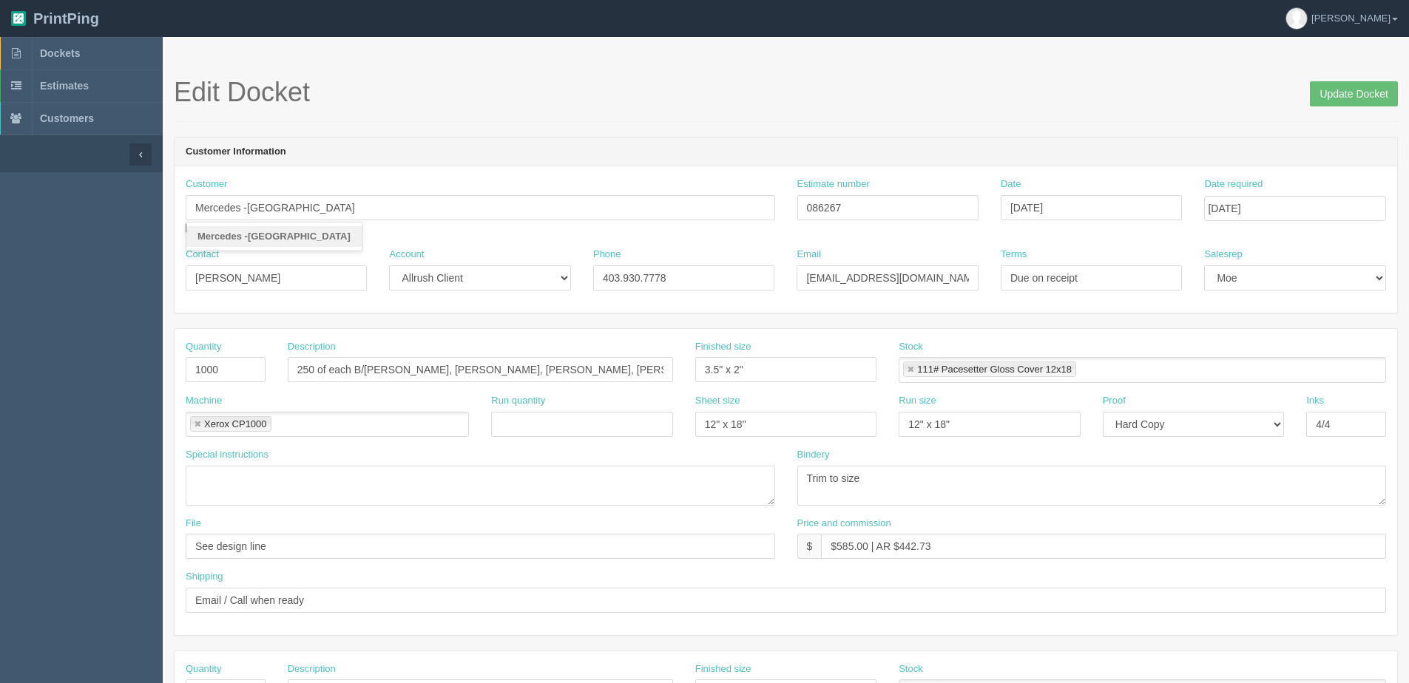
click at [446, 158] on header "Customer Information" at bounding box center [786, 153] width 1223 height 30
drag, startPoint x: 367, startPoint y: 208, endPoint x: 212, endPoint y: 195, distance: 155.8
click at [166, 195] on section "Edit Docket Update Docket Customer Information Customer Mercedes -Benz Country …" at bounding box center [786, 690] width 1246 height 1306
click at [1337, 93] on input "Update Docket" at bounding box center [1354, 93] width 88 height 25
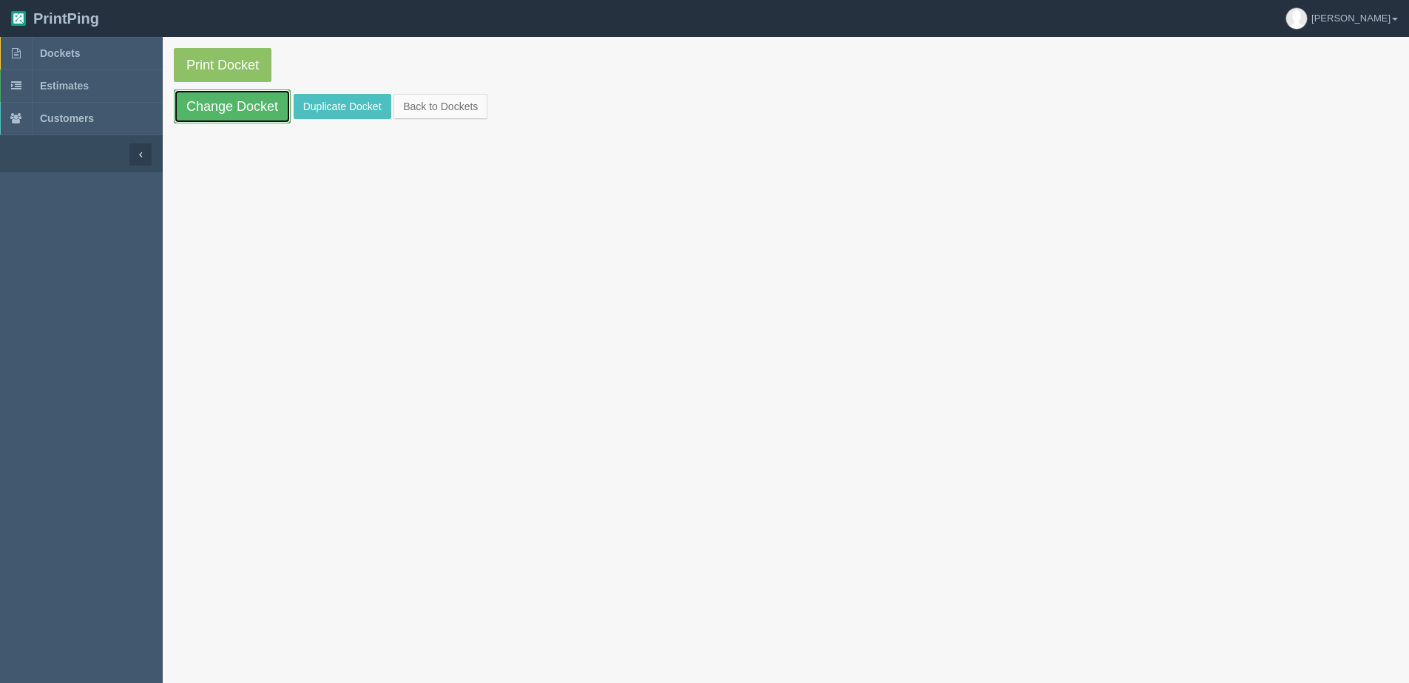
click at [239, 114] on link "Change Docket" at bounding box center [232, 106] width 117 height 34
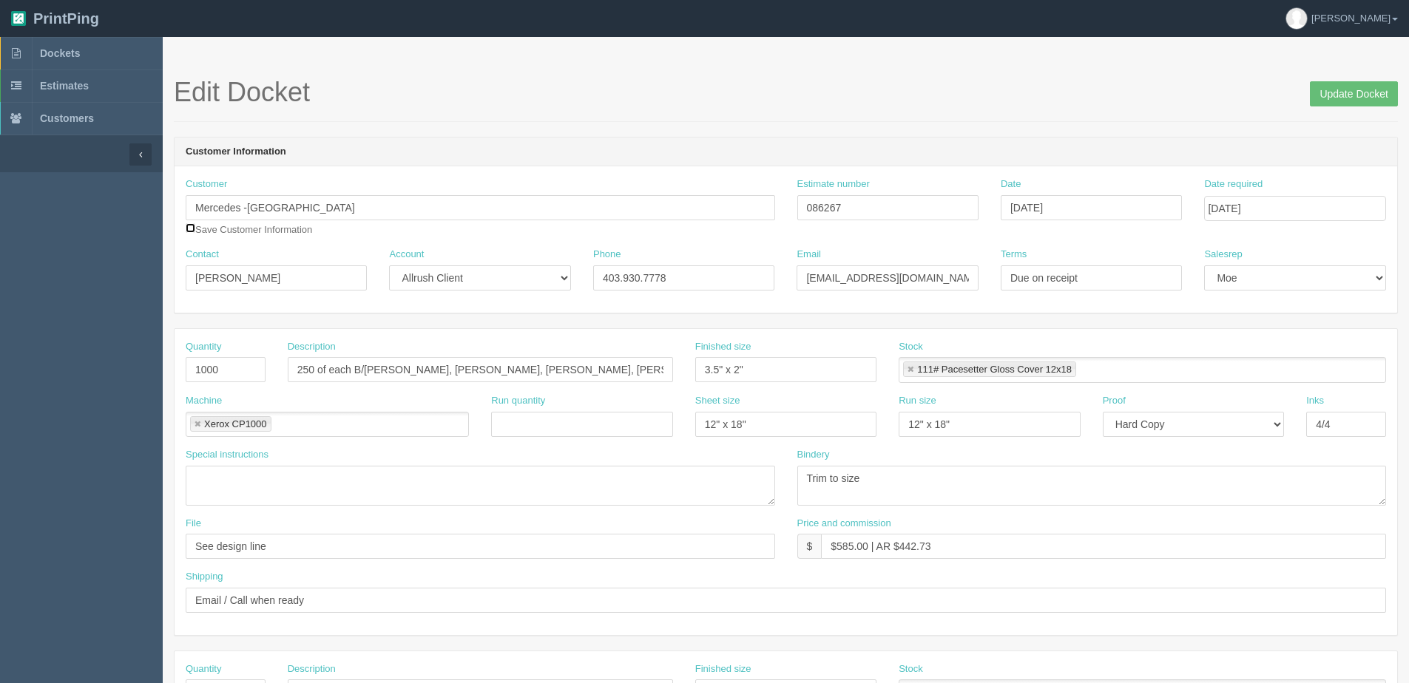
click at [191, 232] on input "checkbox" at bounding box center [191, 228] width 10 height 10
checkbox input "true"
drag, startPoint x: 1348, startPoint y: 98, endPoint x: 1310, endPoint y: 106, distance: 38.4
click at [1345, 98] on input "Update Docket" at bounding box center [1354, 93] width 88 height 25
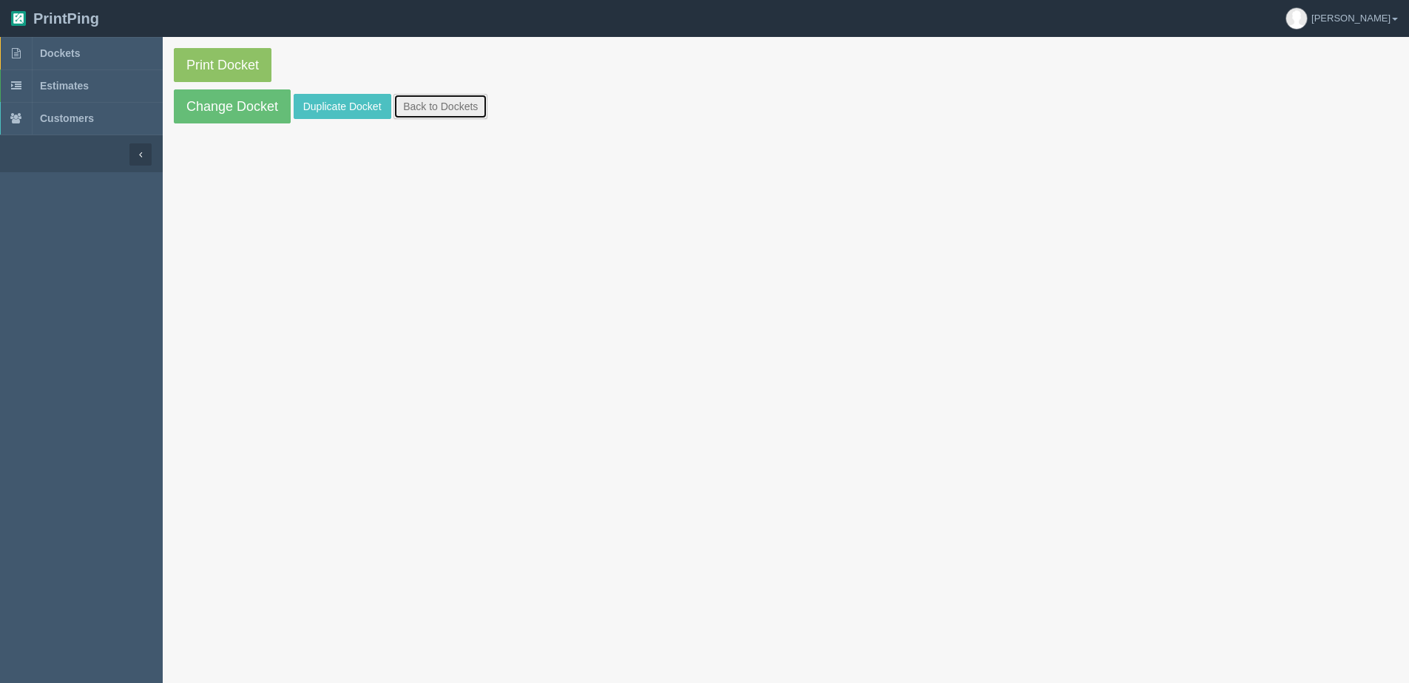
click at [473, 105] on link "Back to Dockets" at bounding box center [440, 106] width 94 height 25
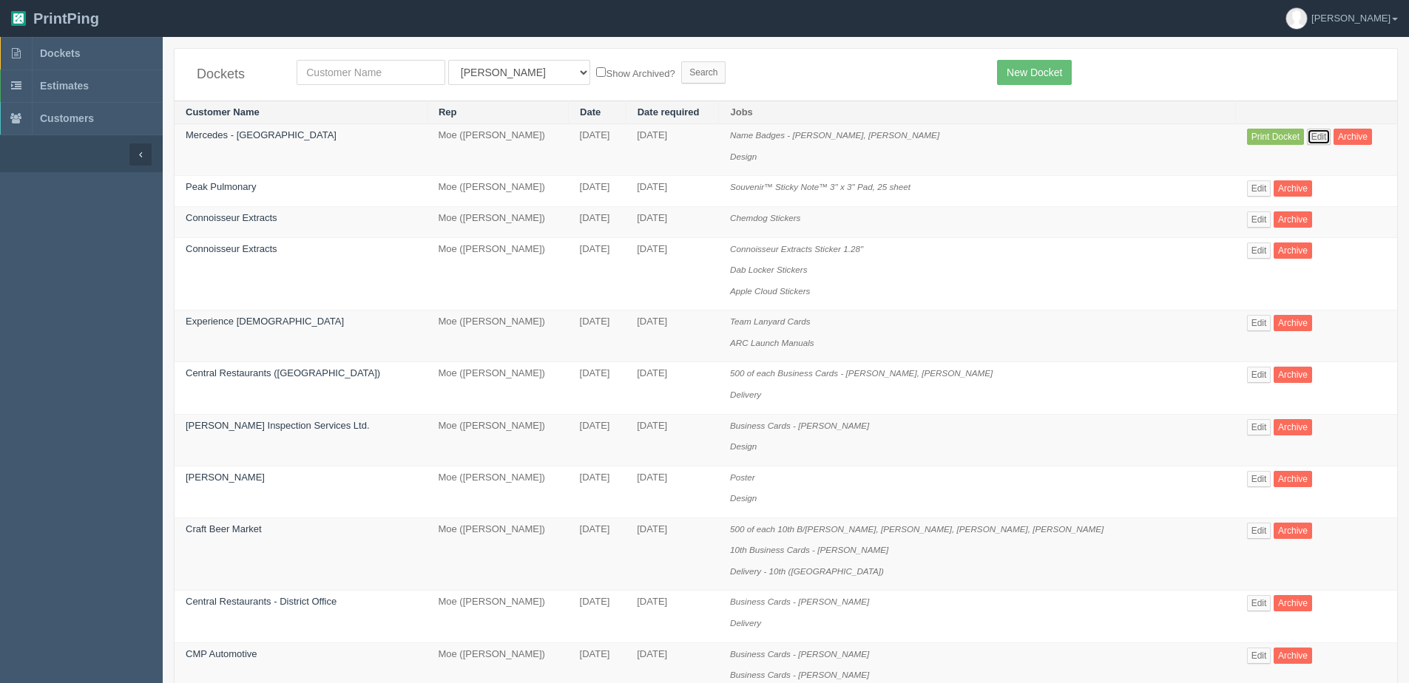
click at [1307, 135] on link "Edit" at bounding box center [1319, 137] width 24 height 16
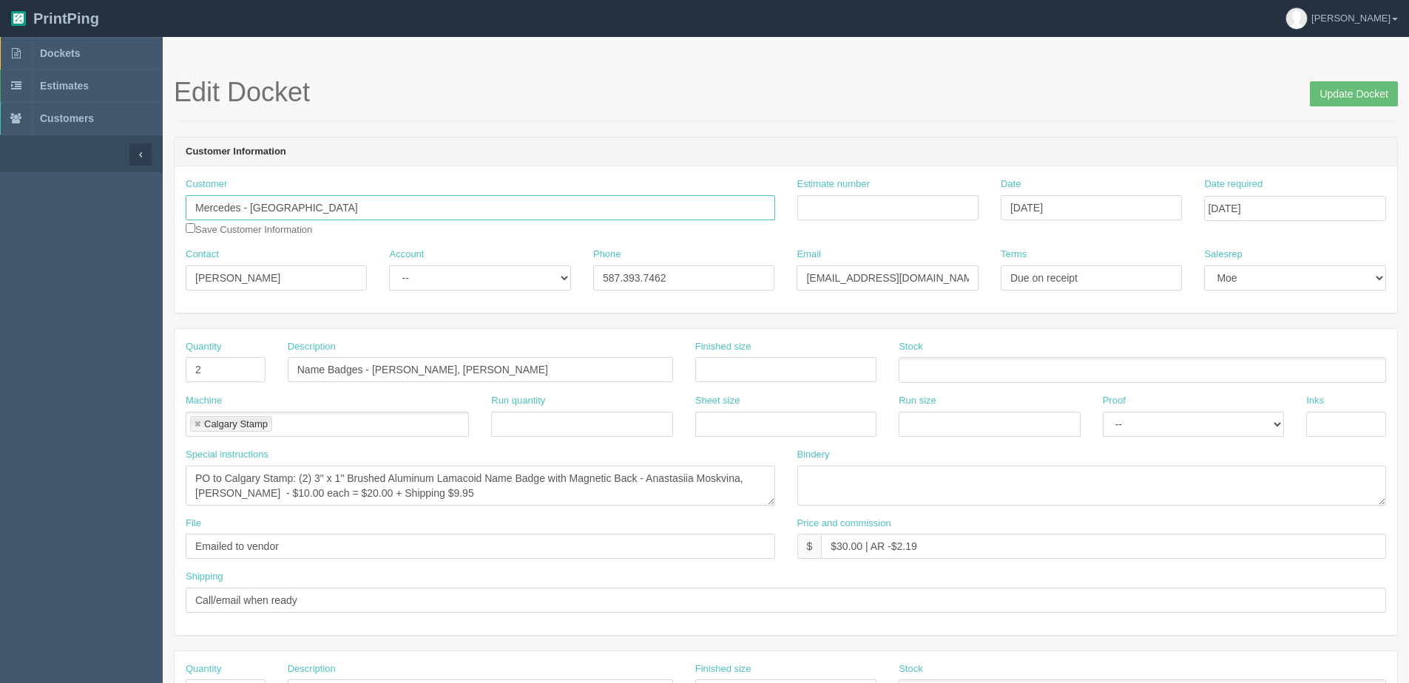
drag, startPoint x: 462, startPoint y: 212, endPoint x: -217, endPoint y: 269, distance: 681.4
click at [0, 269] on html "PrintPing Dan Edit account ( dan@allrush.ca ) Logout Dockets Estimates Customers" at bounding box center [704, 671] width 1409 height 1343
paste input "text"
type input "Mercedes -[GEOGRAPHIC_DATA]"
click at [288, 238] on strong "Mercedes -[GEOGRAPHIC_DATA]" at bounding box center [273, 236] width 153 height 11
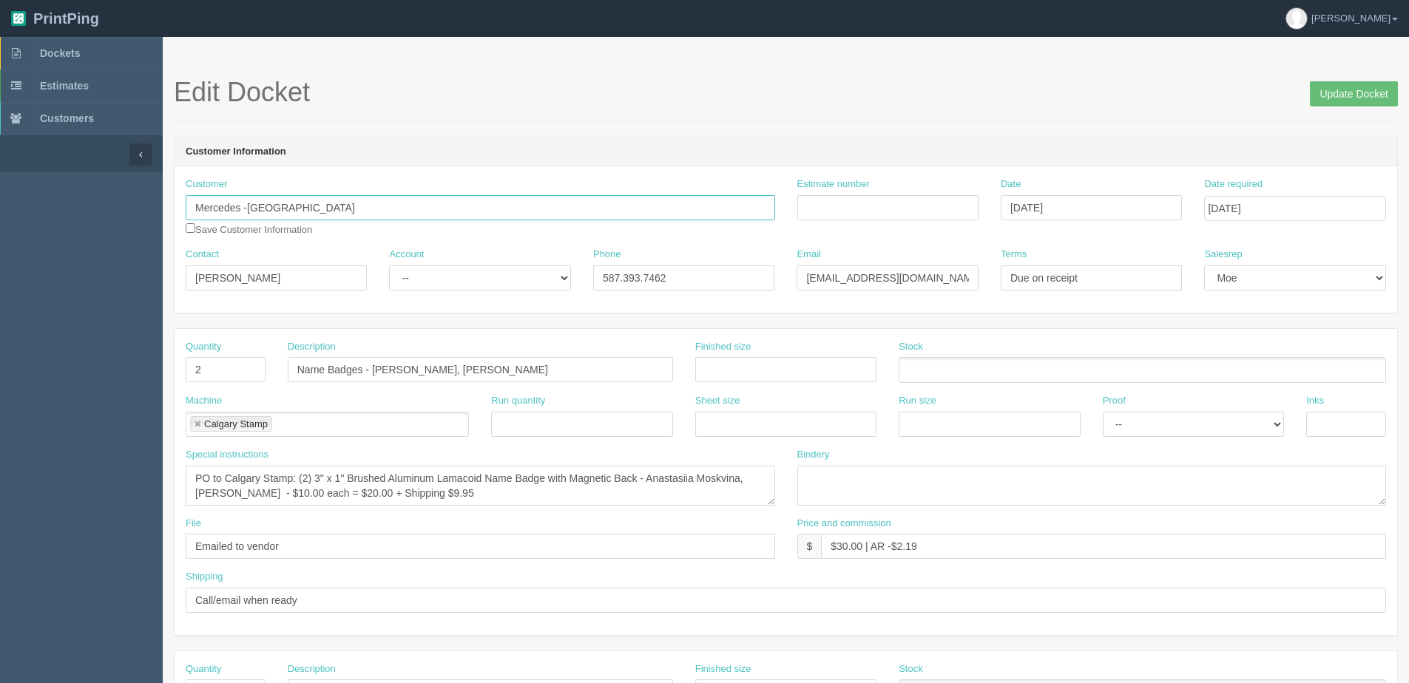
type input "[PERSON_NAME]"
type input "403.930.7778"
type input "[EMAIL_ADDRESS][DOMAIN_NAME]"
drag, startPoint x: 416, startPoint y: 275, endPoint x: 424, endPoint y: 291, distance: 17.5
click at [417, 278] on select "-- Existing Client Allrush Client Rep Client" at bounding box center [479, 278] width 181 height 25
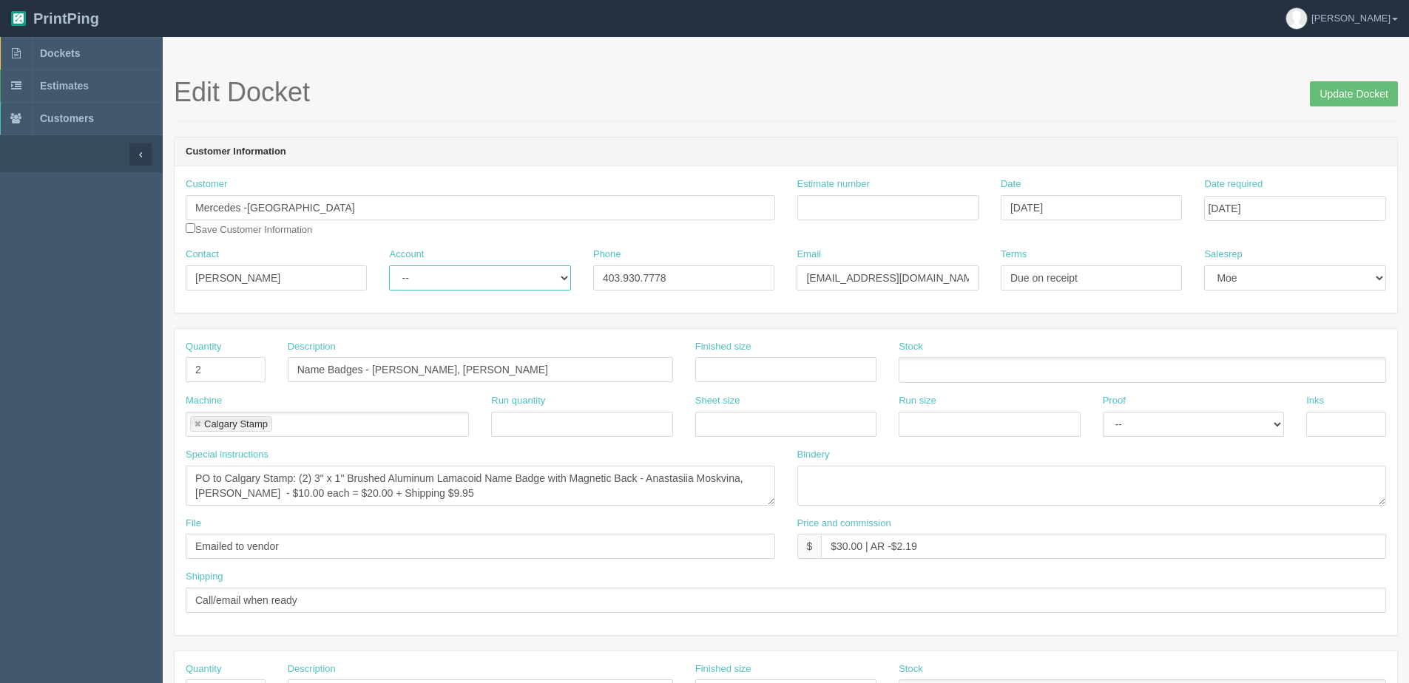
select select "Allrush Client"
click at [389, 266] on select "-- Existing Client Allrush Client Rep Client" at bounding box center [479, 278] width 181 height 25
drag, startPoint x: 234, startPoint y: 371, endPoint x: 24, endPoint y: 356, distance: 211.3
click at [79, 366] on section "Dockets Estimates Customers" at bounding box center [704, 690] width 1409 height 1306
type input "1"
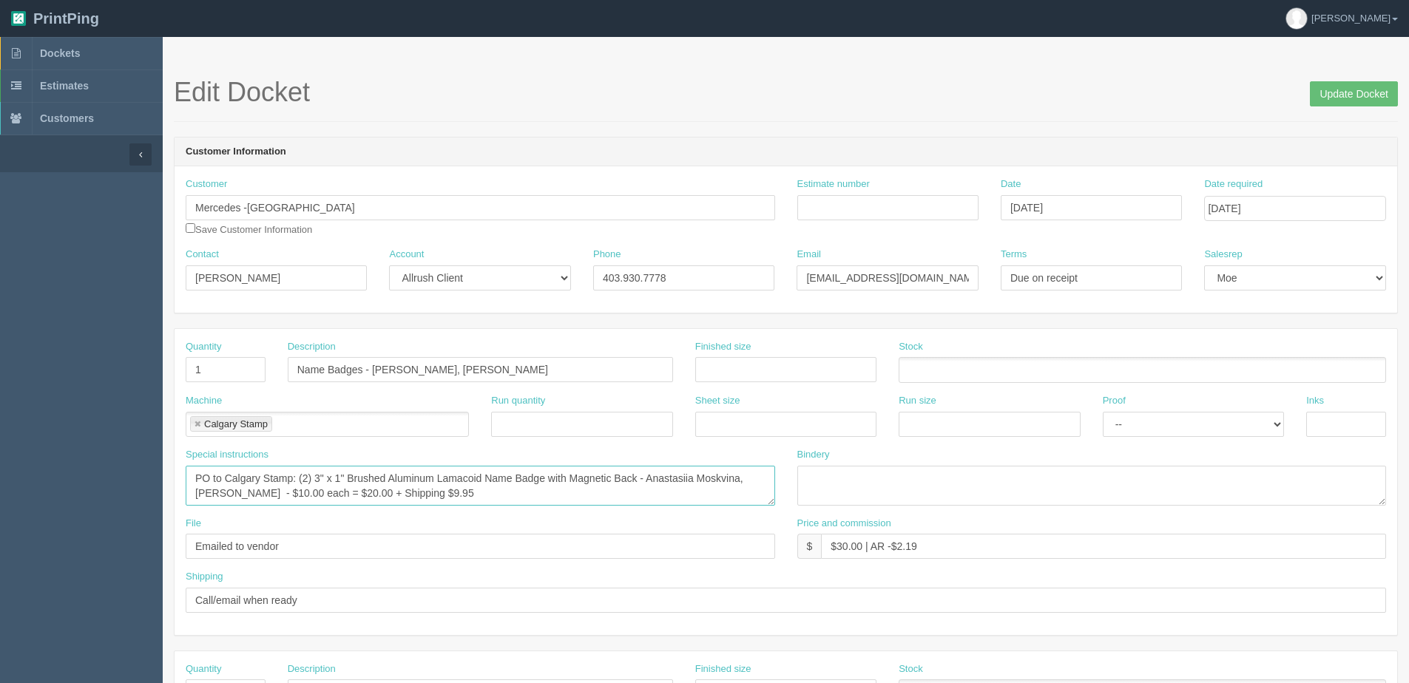
click at [493, 502] on textarea "PO to Calgary Stamp: (2) 3" x 1" Brushed Aluminum Lamacoid Name Badge with Magn…" at bounding box center [480, 486] width 589 height 40
drag, startPoint x: 371, startPoint y: 367, endPoint x: 813, endPoint y: 302, distance: 446.3
paste input "Francisco Cruz"
type input "Name Badges - Francisco Cruz"
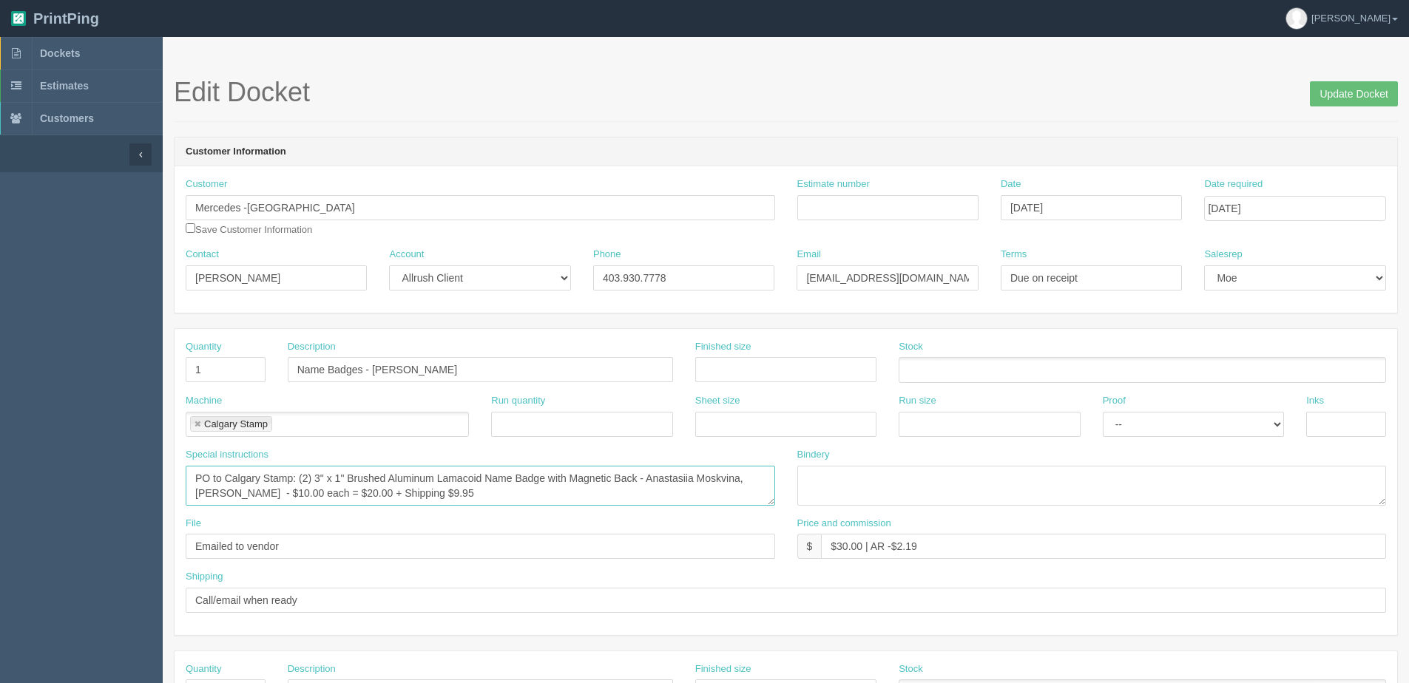
drag, startPoint x: 301, startPoint y: 478, endPoint x: 306, endPoint y: 472, distance: 7.9
click at [301, 477] on textarea "PO to Calgary Stamp: (2) 3" x 1" Brushed Aluminum Lamacoid Name Badge with Magn…" at bounding box center [480, 486] width 589 height 40
drag, startPoint x: 646, startPoint y: 476, endPoint x: 224, endPoint y: 490, distance: 422.5
click at [224, 490] on textarea "PO to Calgary Stamp: (2) 3" x 1" Brushed Aluminum Lamacoid Name Badge with Magn…" at bounding box center [480, 486] width 589 height 40
paste textarea "Francisco Cruz"
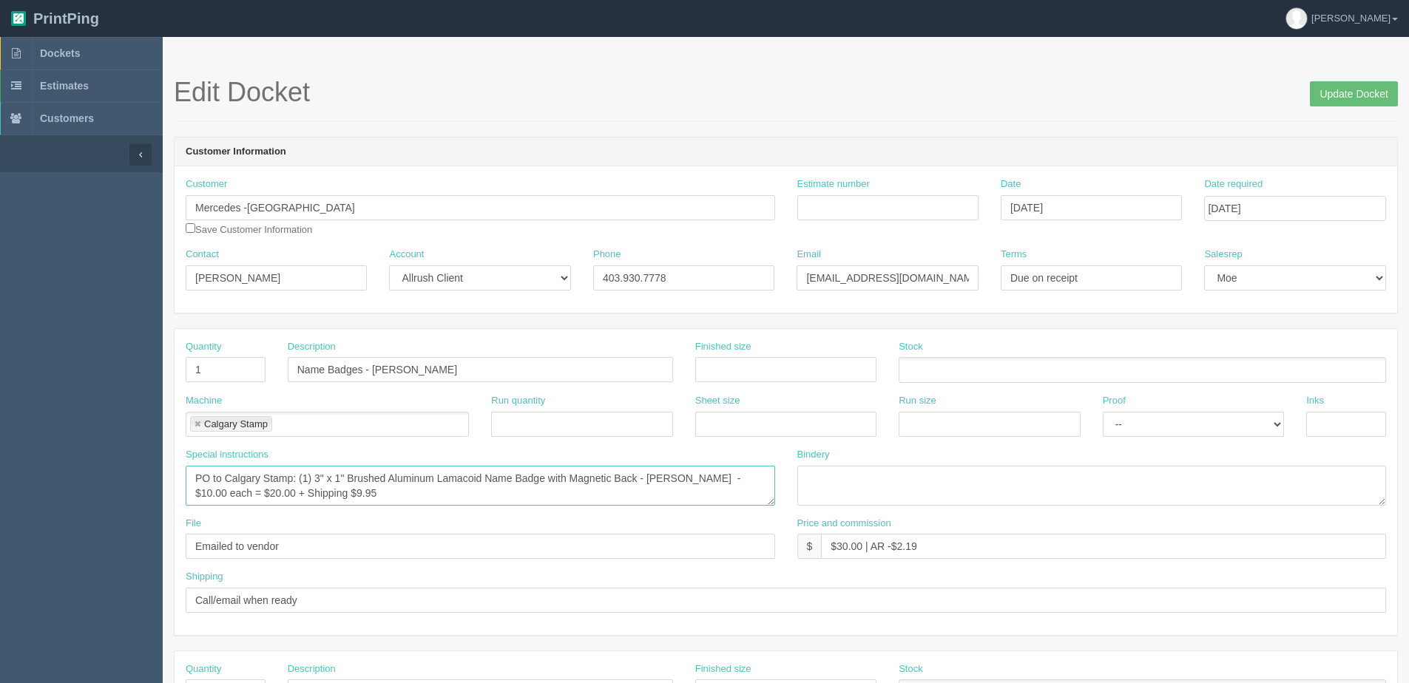
click at [737, 476] on textarea "PO to Calgary Stamp: (2) 3" x 1" Brushed Aluminum Lamacoid Name Badge with Magn…" at bounding box center [480, 486] width 589 height 40
type textarea "PO to Calgary Stamp: (1) 3" x 1" Brushed Aluminum Lamacoid Name Badge with Magn…"
drag, startPoint x: 840, startPoint y: 552, endPoint x: 862, endPoint y: 555, distance: 21.8
click at [862, 555] on input "$30.00 | AR -$2.19" at bounding box center [1103, 546] width 565 height 25
drag, startPoint x: 890, startPoint y: 547, endPoint x: 910, endPoint y: 533, distance: 24.0
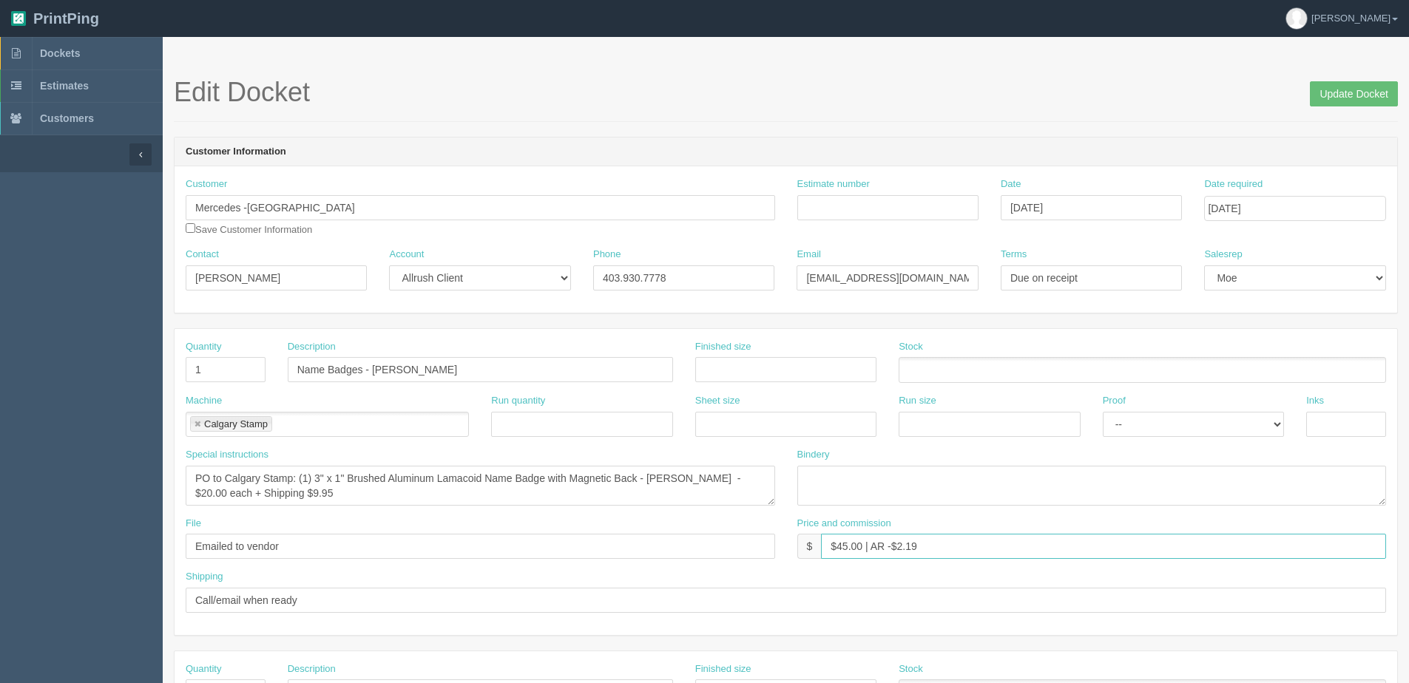
click at [896, 541] on input "$45.00 | AR -$2.19" at bounding box center [1103, 546] width 565 height 25
type input "$45.00 | AR $12.80"
click at [1372, 84] on input "Update Docket" at bounding box center [1354, 93] width 88 height 25
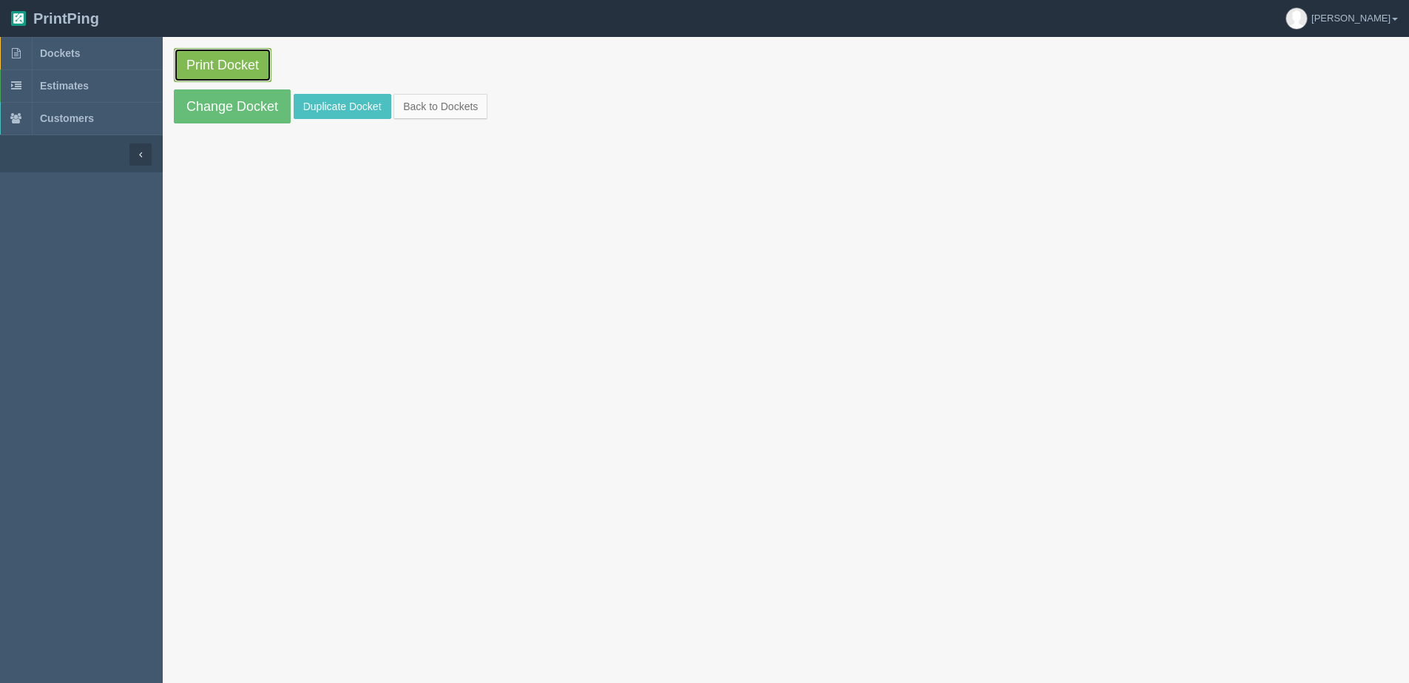
click at [211, 68] on link "Print Docket" at bounding box center [223, 65] width 98 height 34
click at [484, 103] on link "Back to Dockets" at bounding box center [440, 106] width 94 height 25
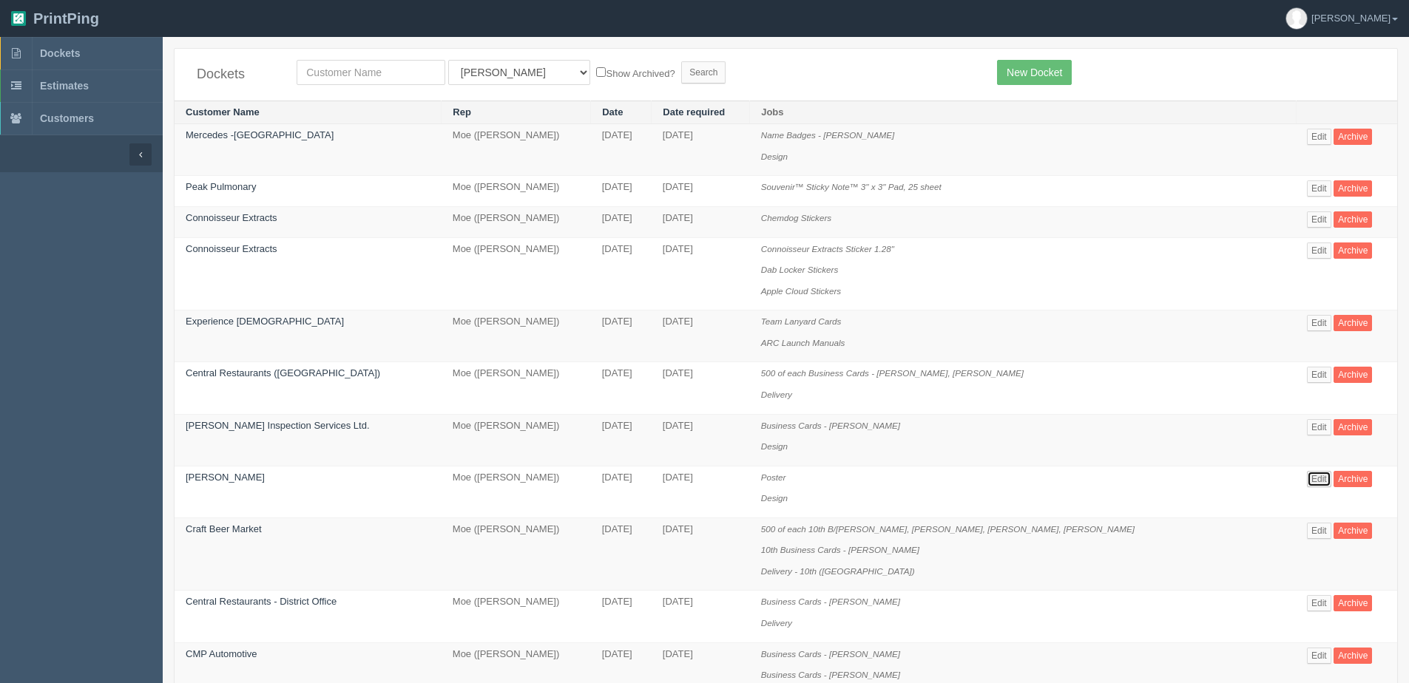
click at [1307, 484] on link "Edit" at bounding box center [1319, 479] width 24 height 16
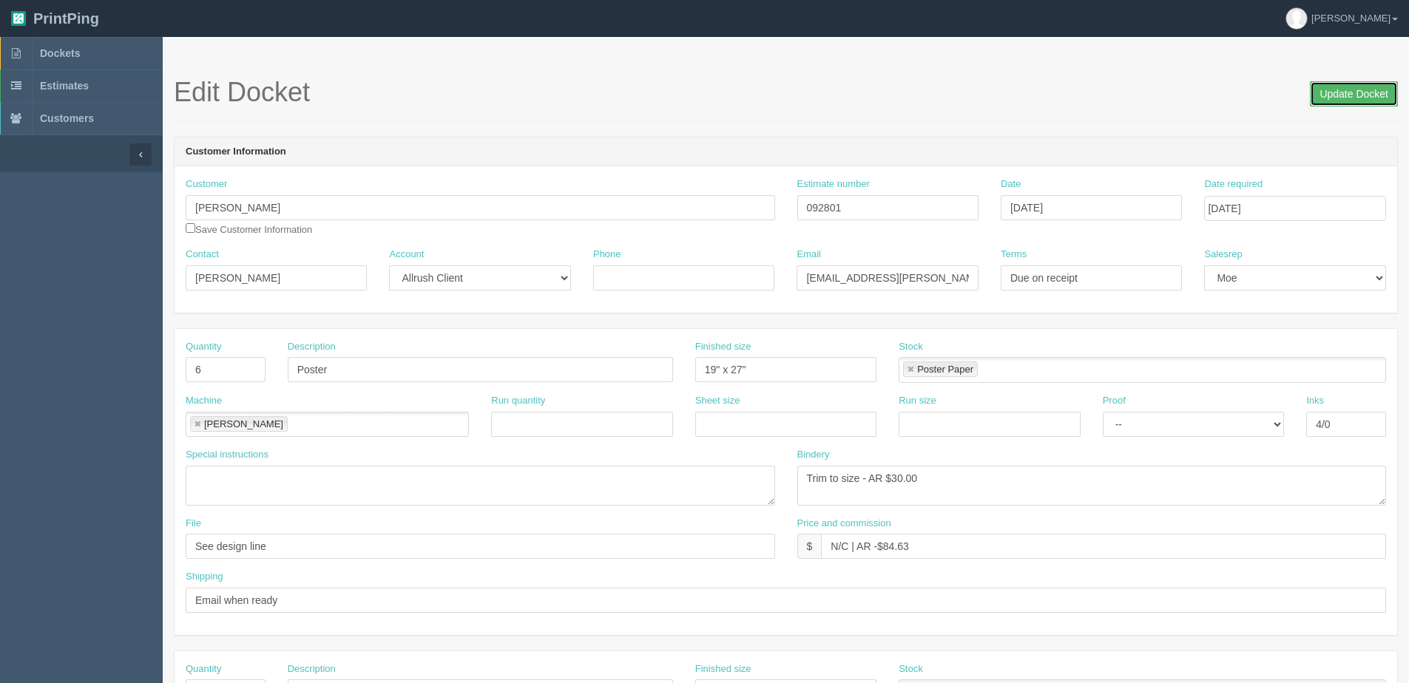
click at [1359, 94] on input "Update Docket" at bounding box center [1354, 93] width 88 height 25
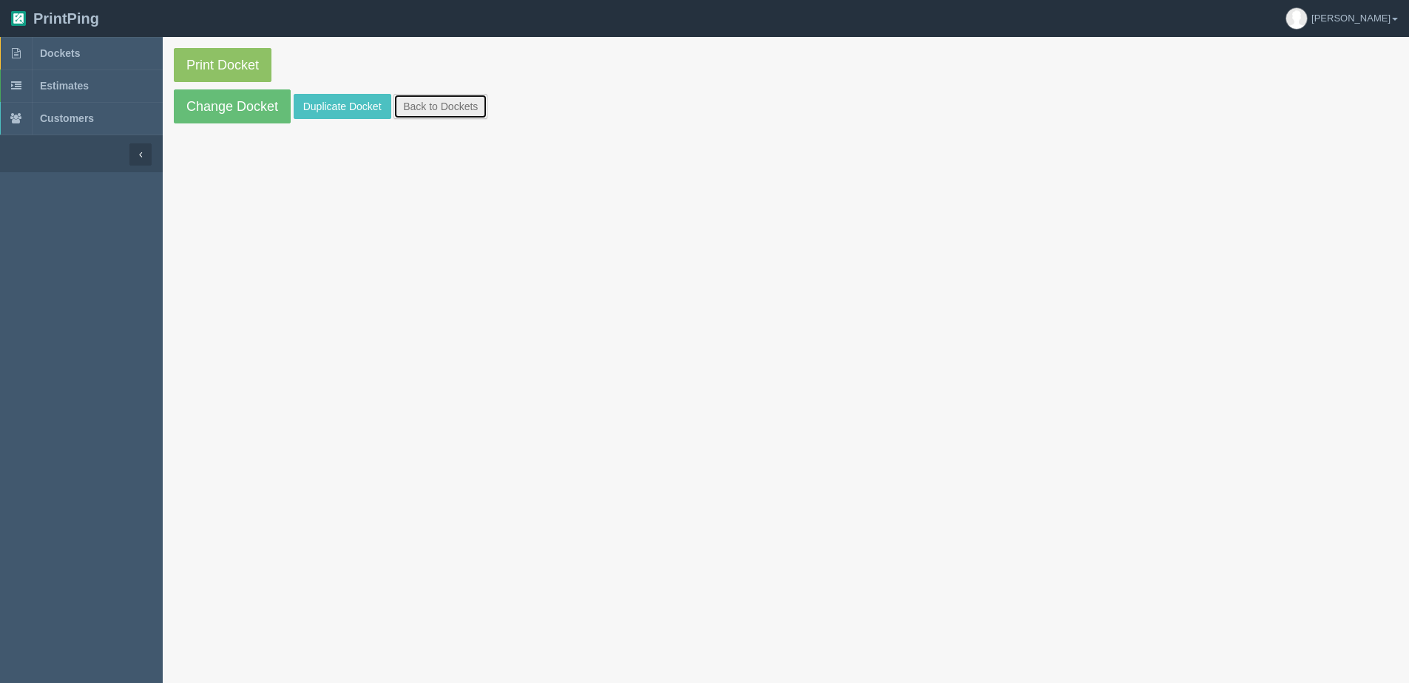
click at [451, 107] on link "Back to Dockets" at bounding box center [440, 106] width 94 height 25
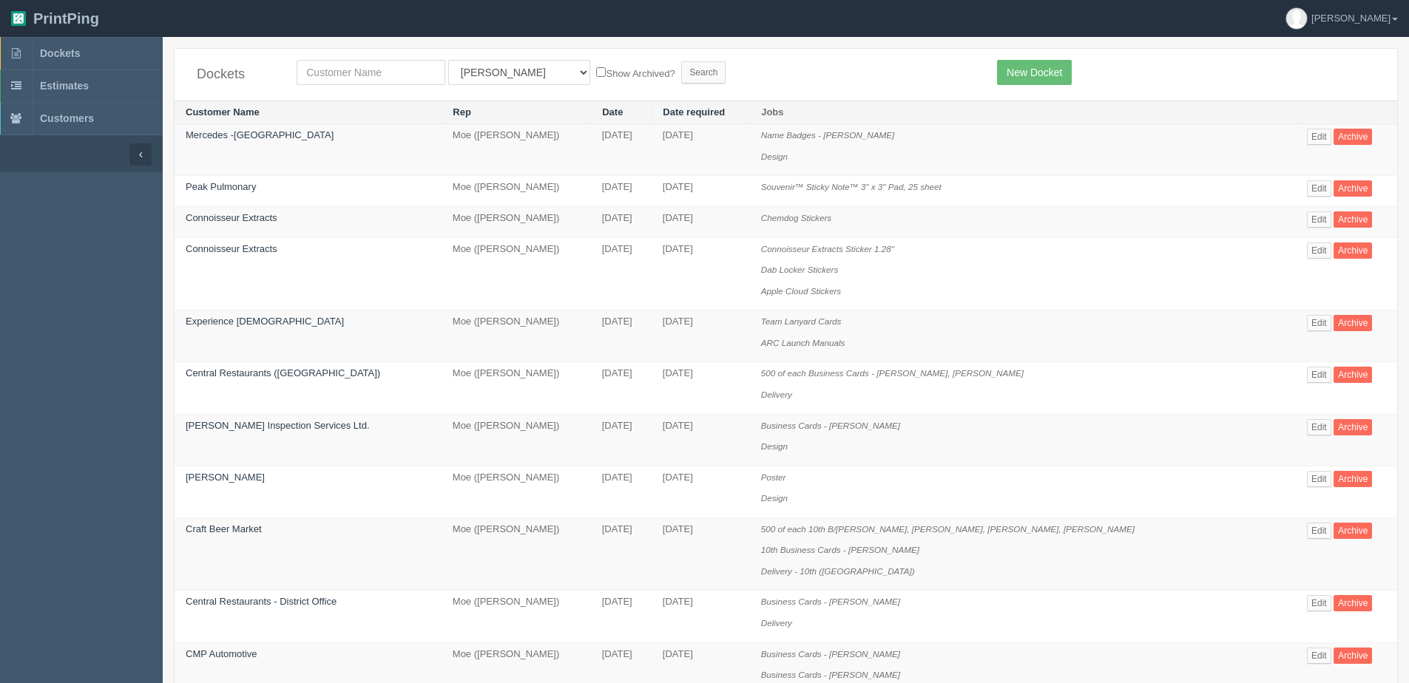
click at [334, 58] on div "Dockets All Users Ali Ali Test 1 Aly Amy Ankit Arif Brandon Dan France Greg Jim…" at bounding box center [786, 75] width 1223 height 52
click at [334, 65] on input "text" at bounding box center [371, 72] width 149 height 25
type input "xdco"
click at [681, 61] on input "Search" at bounding box center [703, 72] width 44 height 22
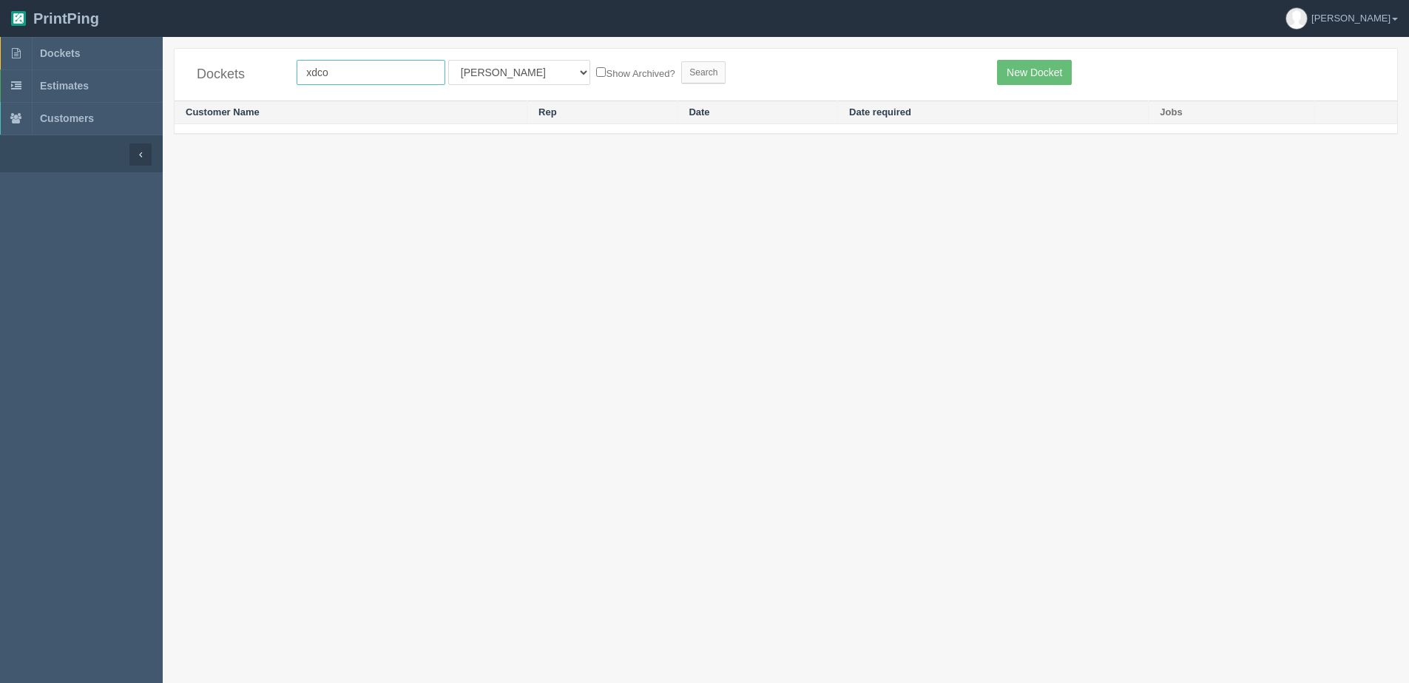
click at [334, 67] on input "xdco" at bounding box center [371, 72] width 149 height 25
type input "xdoc"
click at [681, 61] on input "Search" at bounding box center [703, 72] width 44 height 22
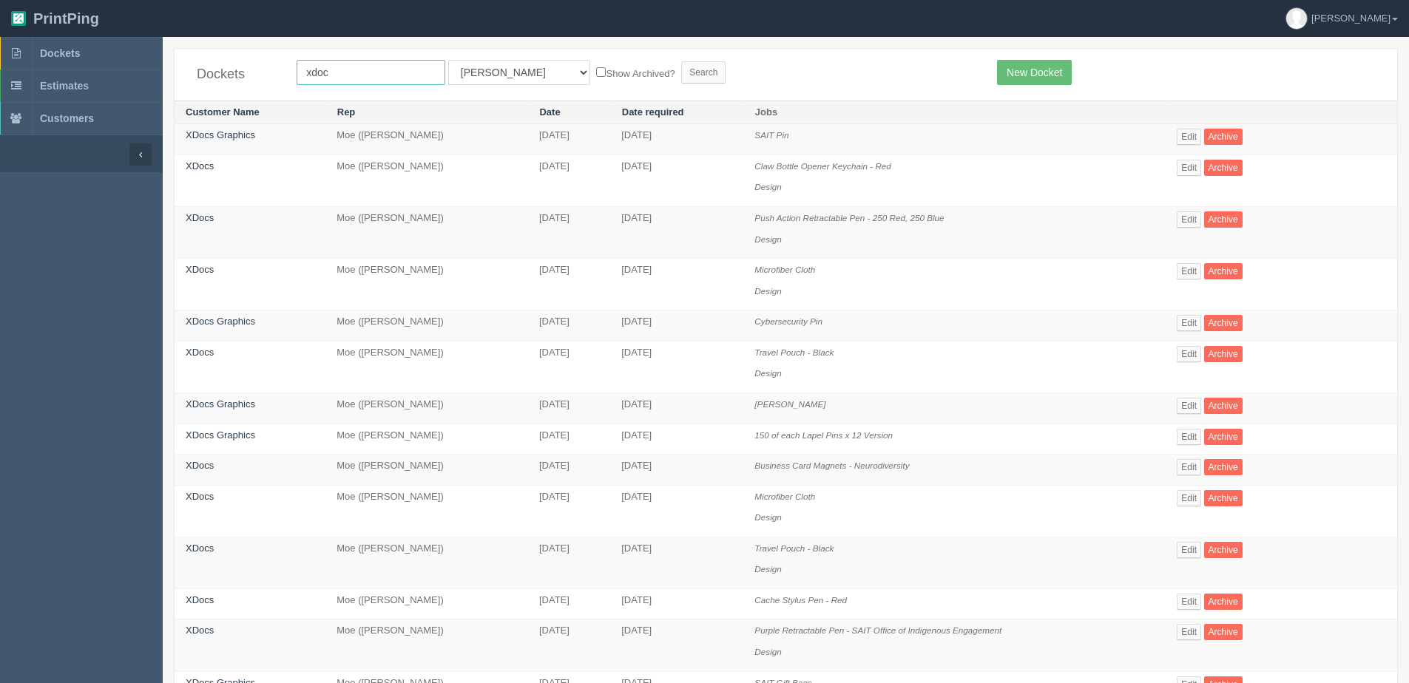
click at [0, 71] on html "PrintPing [PERSON_NAME] Edit account ( [PERSON_NAME][EMAIL_ADDRESS][DOMAIN_NAME…" at bounding box center [704, 577] width 1409 height 1155
type input "sait"
click at [681, 61] on input "Search" at bounding box center [703, 72] width 44 height 22
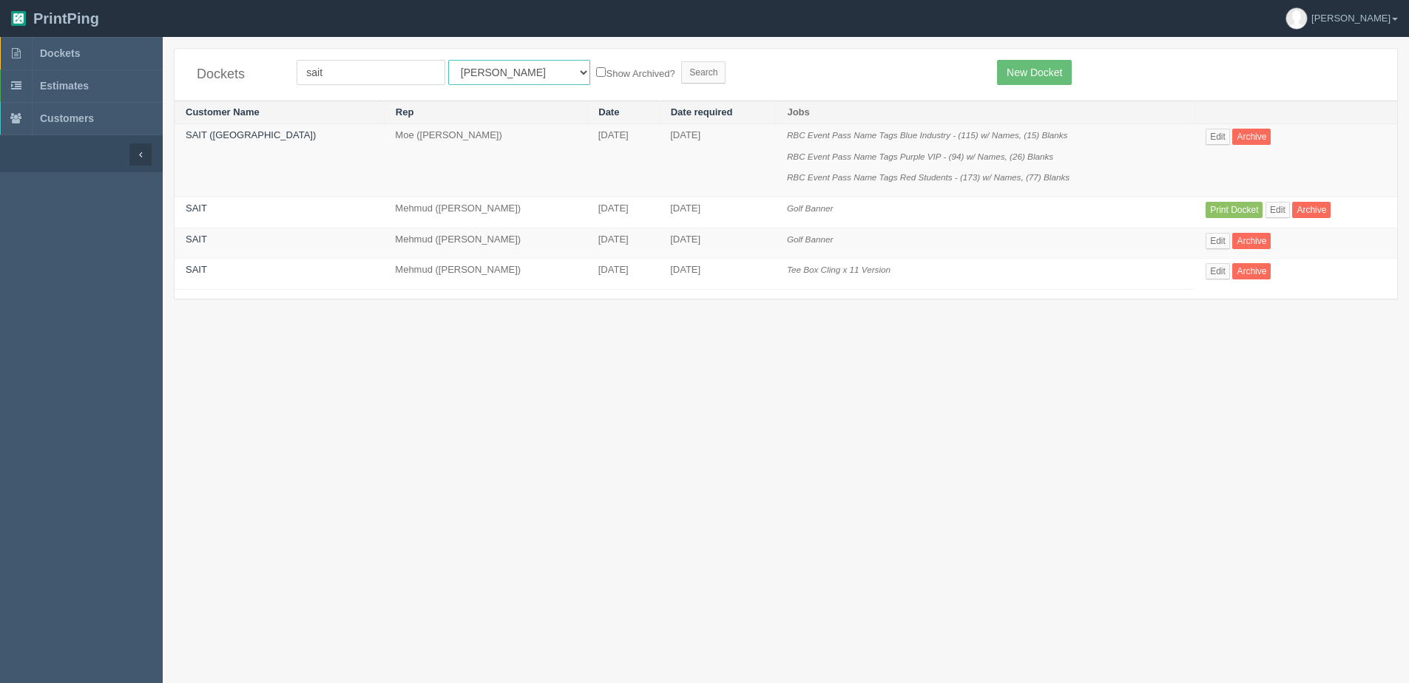
click at [462, 69] on select "All Users [PERSON_NAME] Test 1 [PERSON_NAME] [PERSON_NAME] [PERSON_NAME] France…" at bounding box center [519, 72] width 142 height 25
select select "1"
click at [448, 60] on select "All Users [PERSON_NAME] Test 1 [PERSON_NAME] [PERSON_NAME] [PERSON_NAME] France…" at bounding box center [519, 72] width 142 height 25
click at [596, 68] on label "Show Archived?" at bounding box center [635, 72] width 78 height 17
click at [596, 68] on input "Show Archived?" at bounding box center [601, 72] width 10 height 10
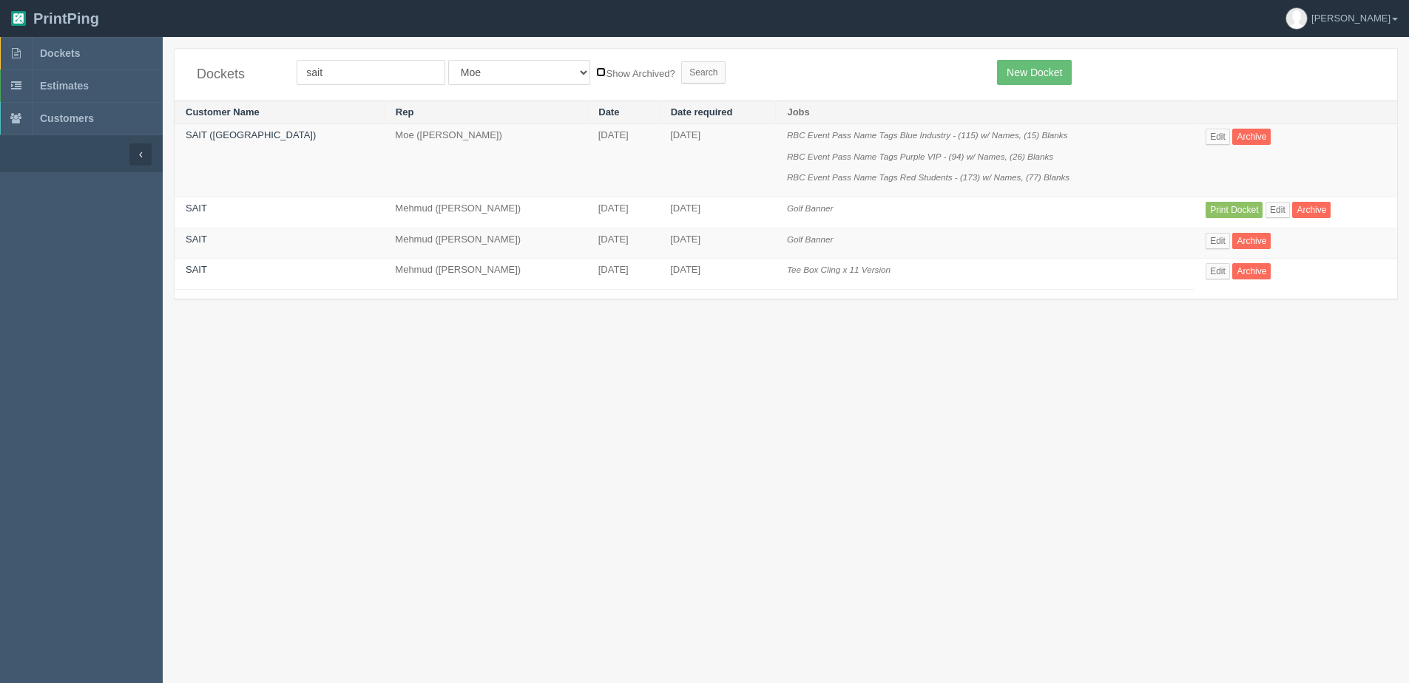
checkbox input "true"
click at [681, 75] on input "Search" at bounding box center [703, 72] width 44 height 22
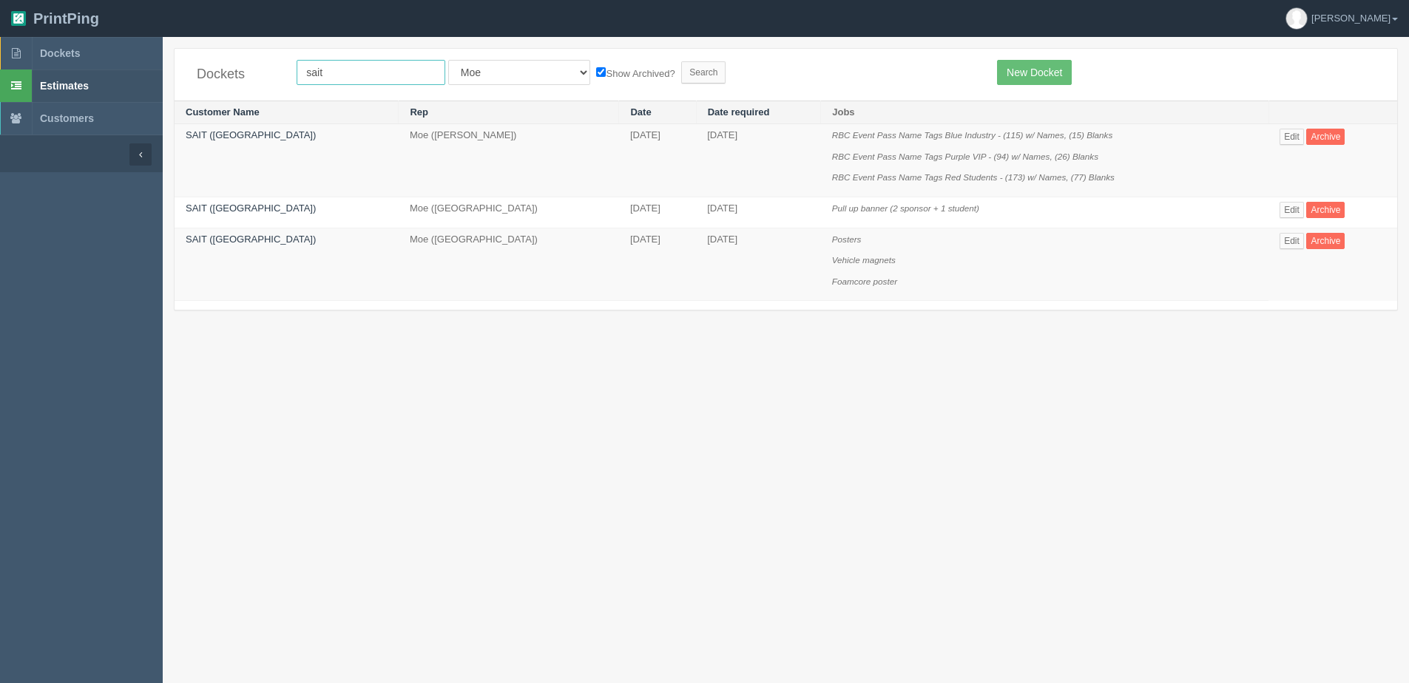
drag, startPoint x: 354, startPoint y: 75, endPoint x: 12, endPoint y: 75, distance: 342.4
click at [12, 75] on section "Dockets Estimates Customers" at bounding box center [704, 378] width 1409 height 683
type input "xdoc"
click at [681, 61] on input "Search" at bounding box center [703, 72] width 44 height 22
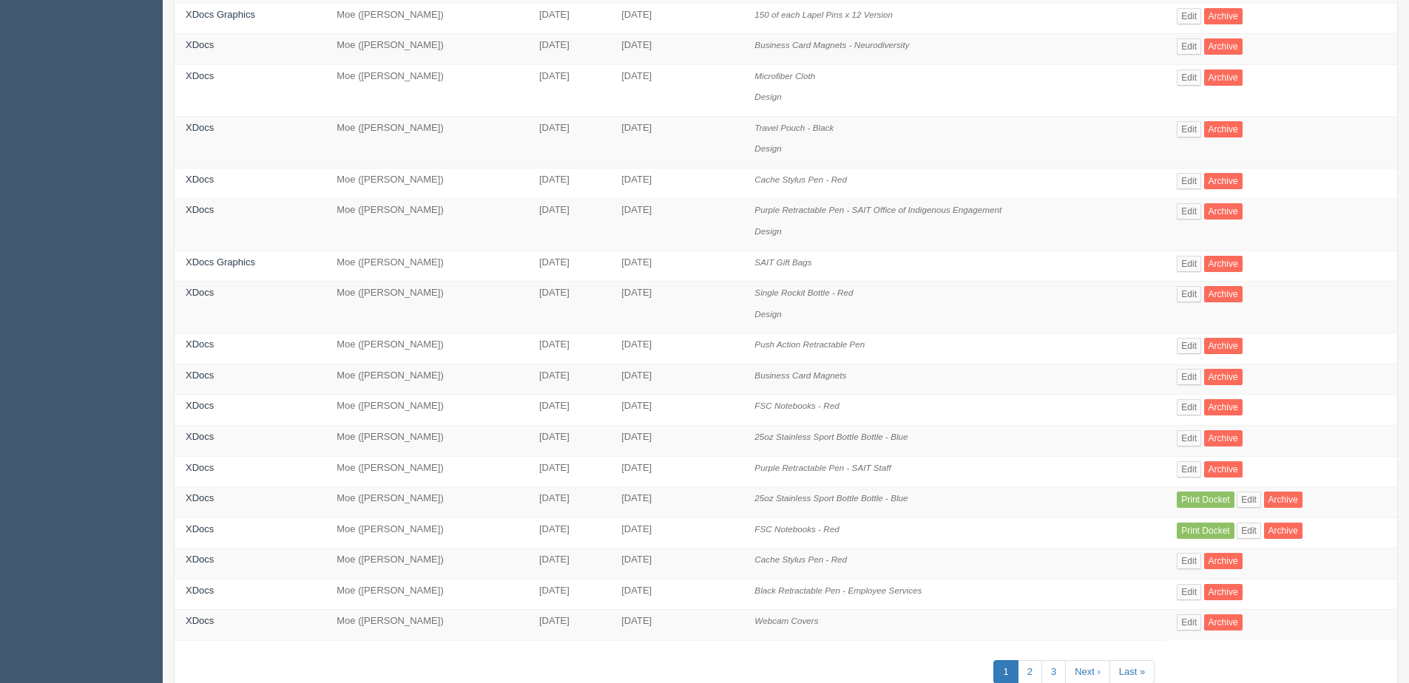
scroll to position [472, 0]
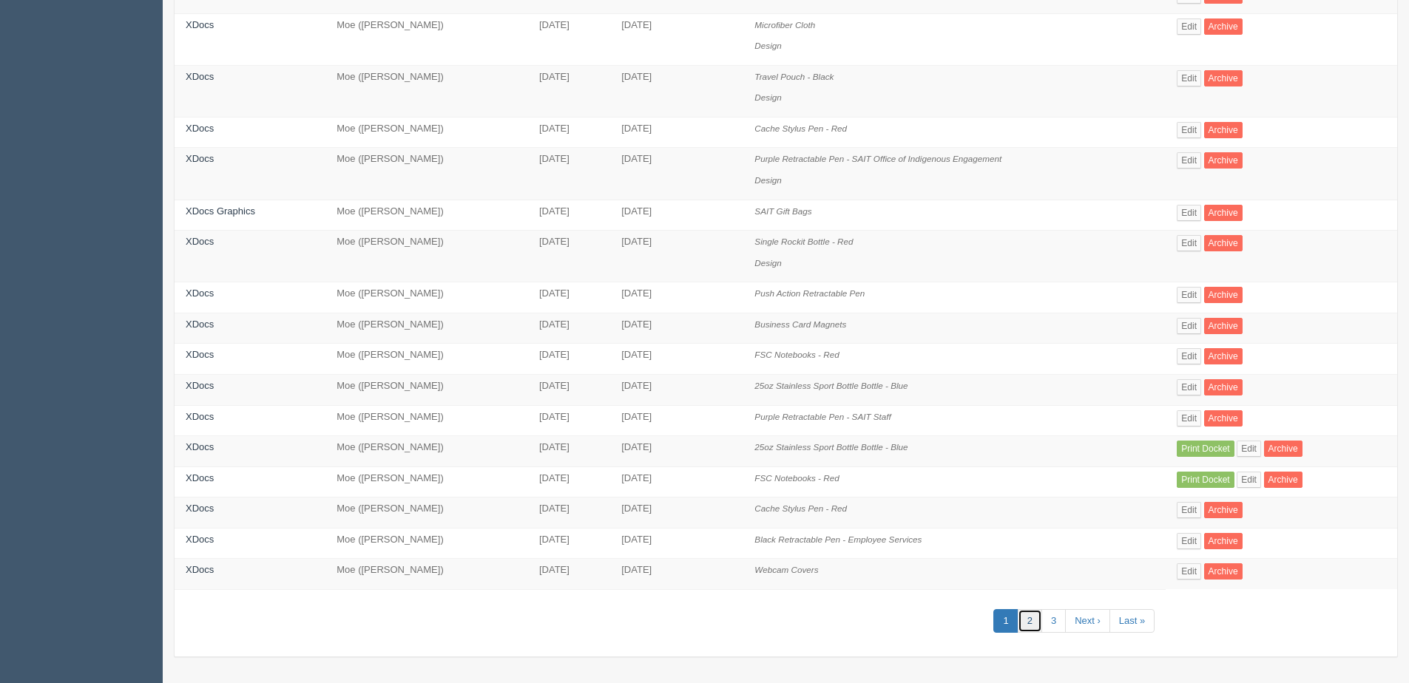
click at [1032, 621] on link "2" at bounding box center [1030, 621] width 24 height 24
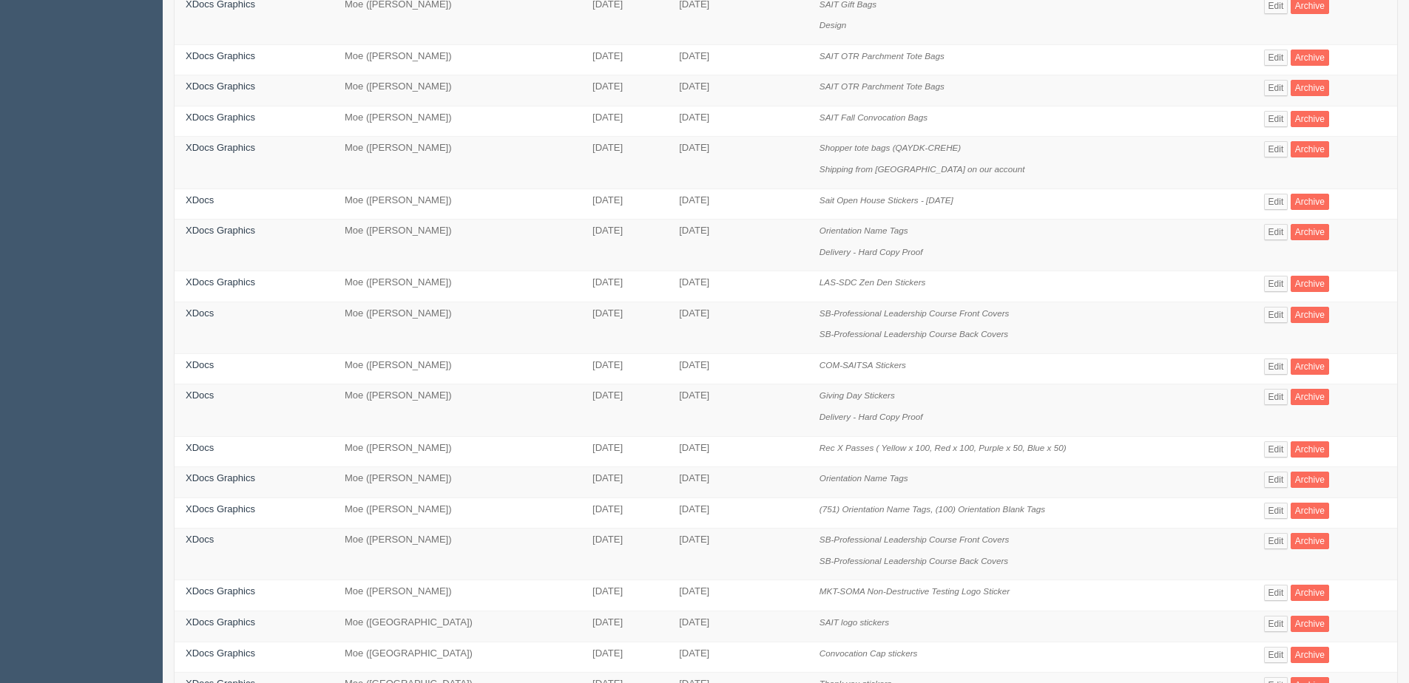
scroll to position [155, 0]
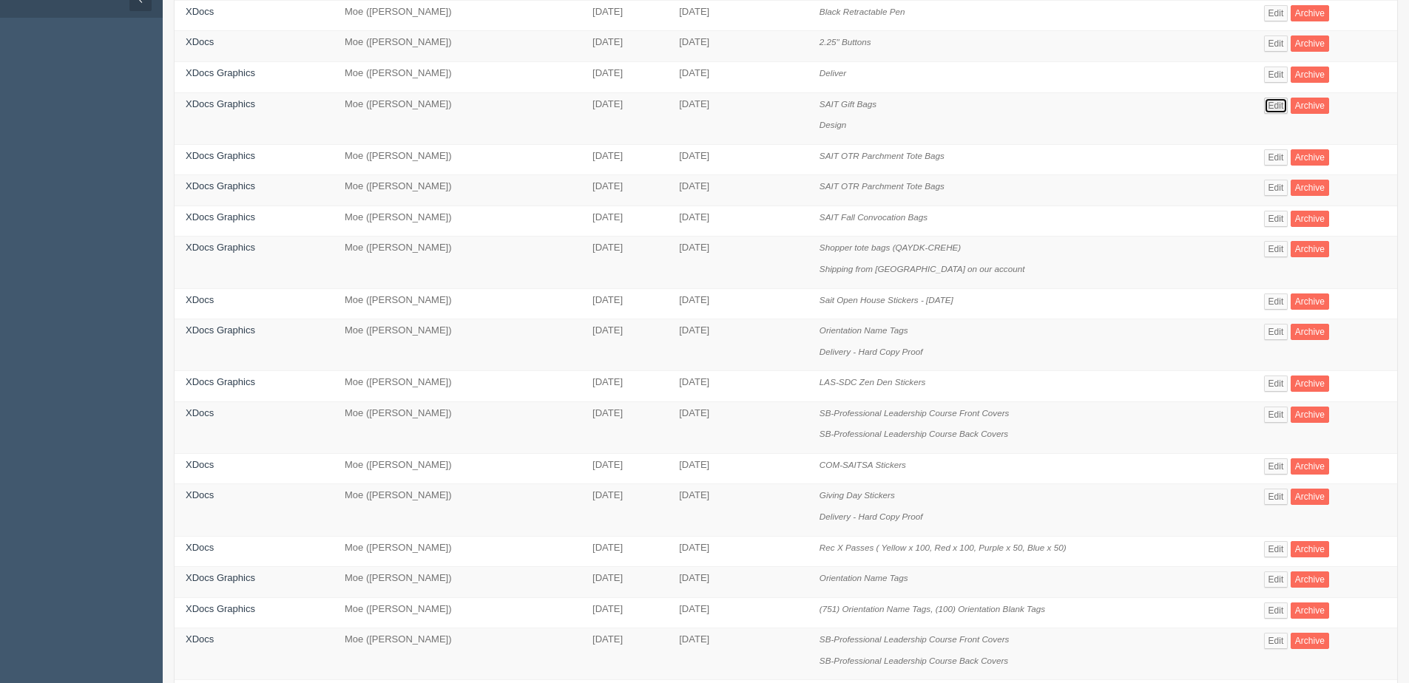
click at [1272, 107] on link "Edit" at bounding box center [1276, 106] width 24 height 16
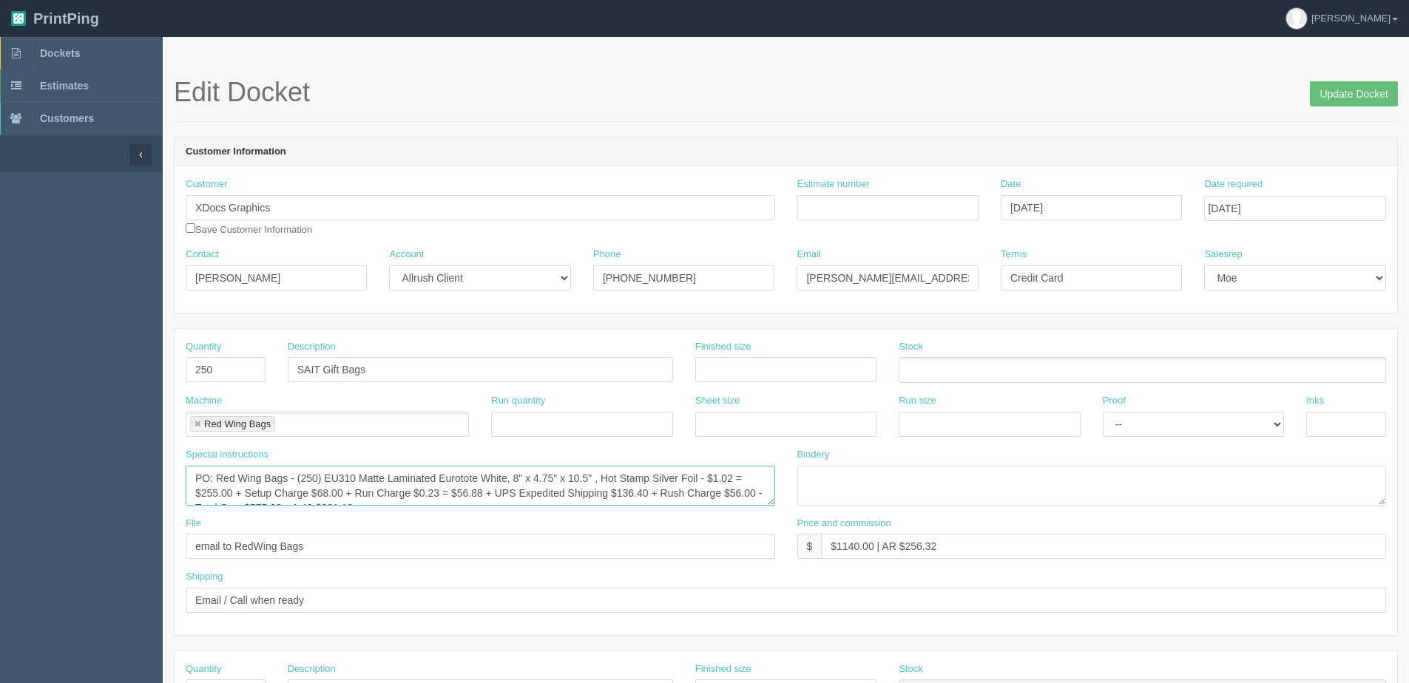
click at [385, 479] on textarea "PO: Red Wing Bags - (250) EU310 Matte Laminated Eurotote White, 8" x 4.75" x 10…" at bounding box center [480, 486] width 589 height 40
click at [69, 50] on span "Dockets" at bounding box center [60, 53] width 40 height 12
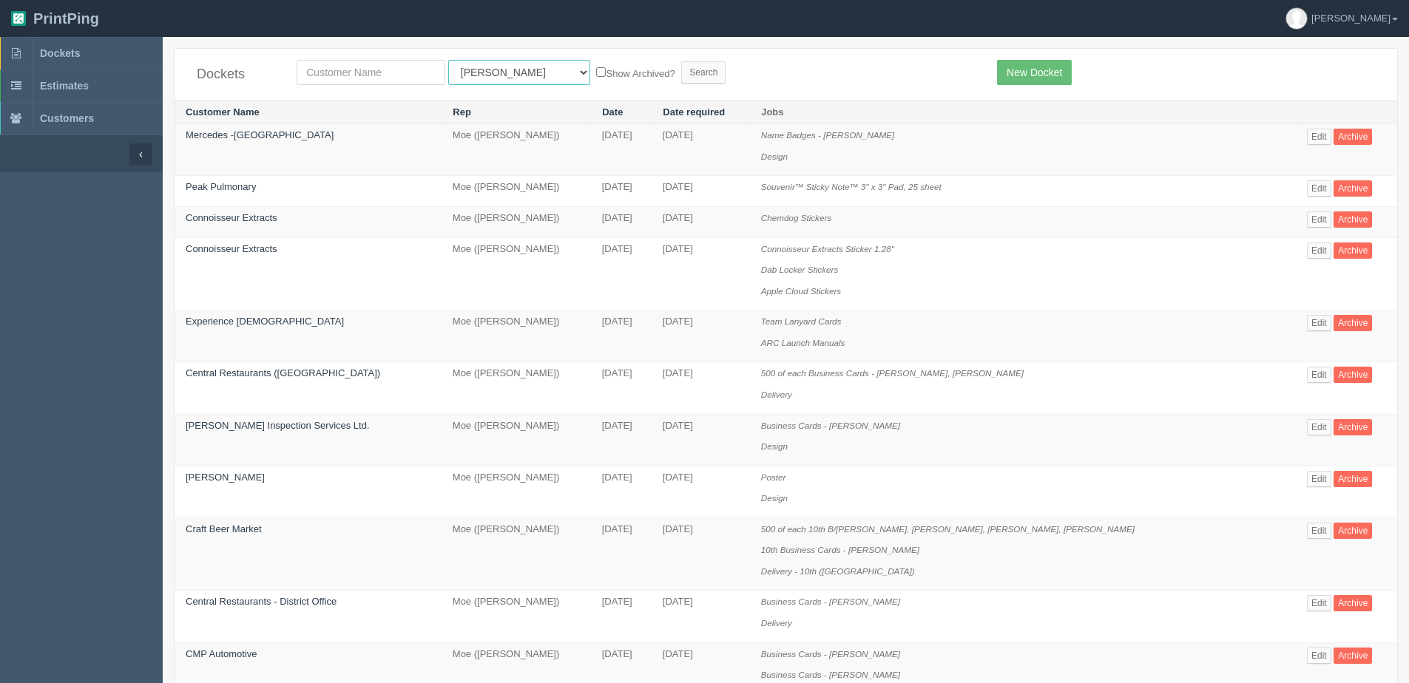
click at [481, 69] on select "All Users [PERSON_NAME] Test 1 [PERSON_NAME] [PERSON_NAME] [PERSON_NAME] France…" at bounding box center [519, 72] width 142 height 25
click at [448, 60] on select "All Users [PERSON_NAME] Test 1 [PERSON_NAME] [PERSON_NAME] [PERSON_NAME] France…" at bounding box center [519, 72] width 142 height 25
click at [476, 77] on select "All Users [PERSON_NAME] Test 1 [PERSON_NAME] [PERSON_NAME] [PERSON_NAME] France…" at bounding box center [519, 72] width 142 height 25
select select "1"
click at [448, 60] on select "All Users [PERSON_NAME] Test 1 [PERSON_NAME] [PERSON_NAME] [PERSON_NAME] France…" at bounding box center [519, 72] width 142 height 25
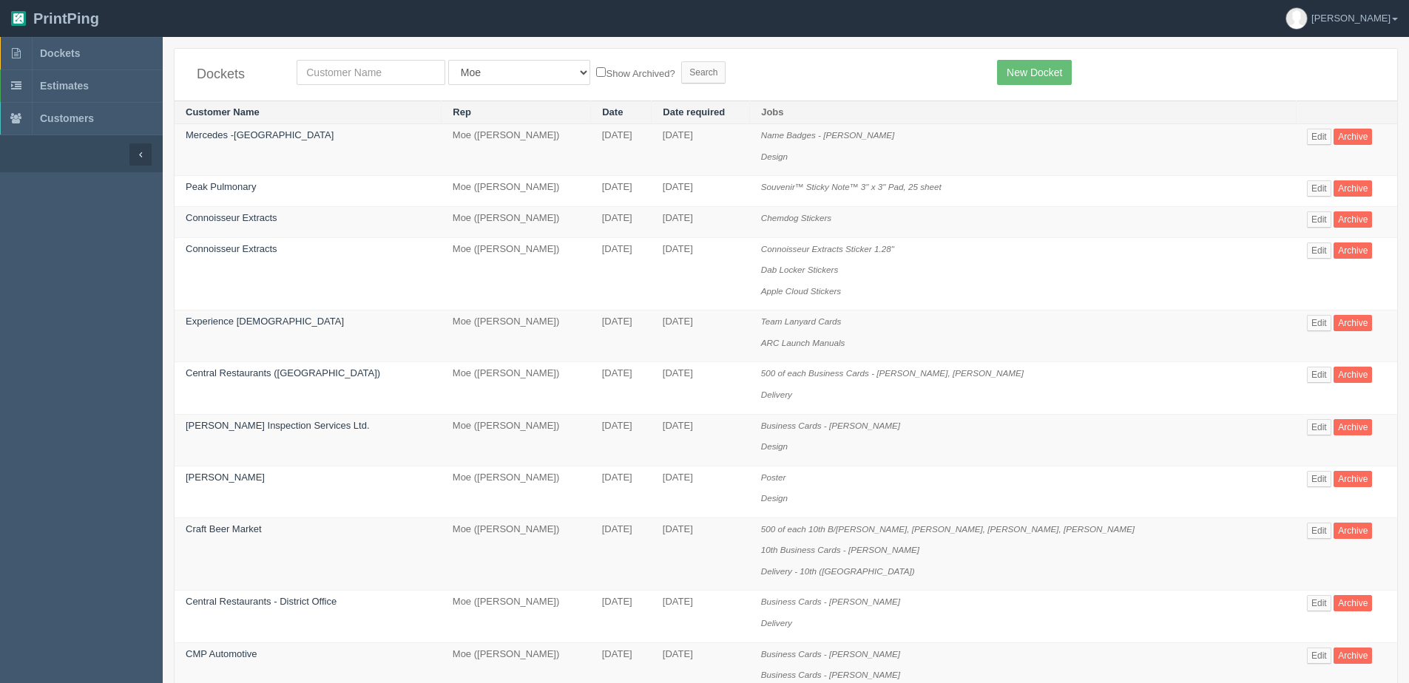
click at [596, 69] on label "Show Archived?" at bounding box center [635, 72] width 78 height 17
click at [596, 69] on input "Show Archived?" at bounding box center [601, 72] width 10 height 10
checkbox input "true"
click at [681, 75] on input "Search" at bounding box center [703, 72] width 44 height 22
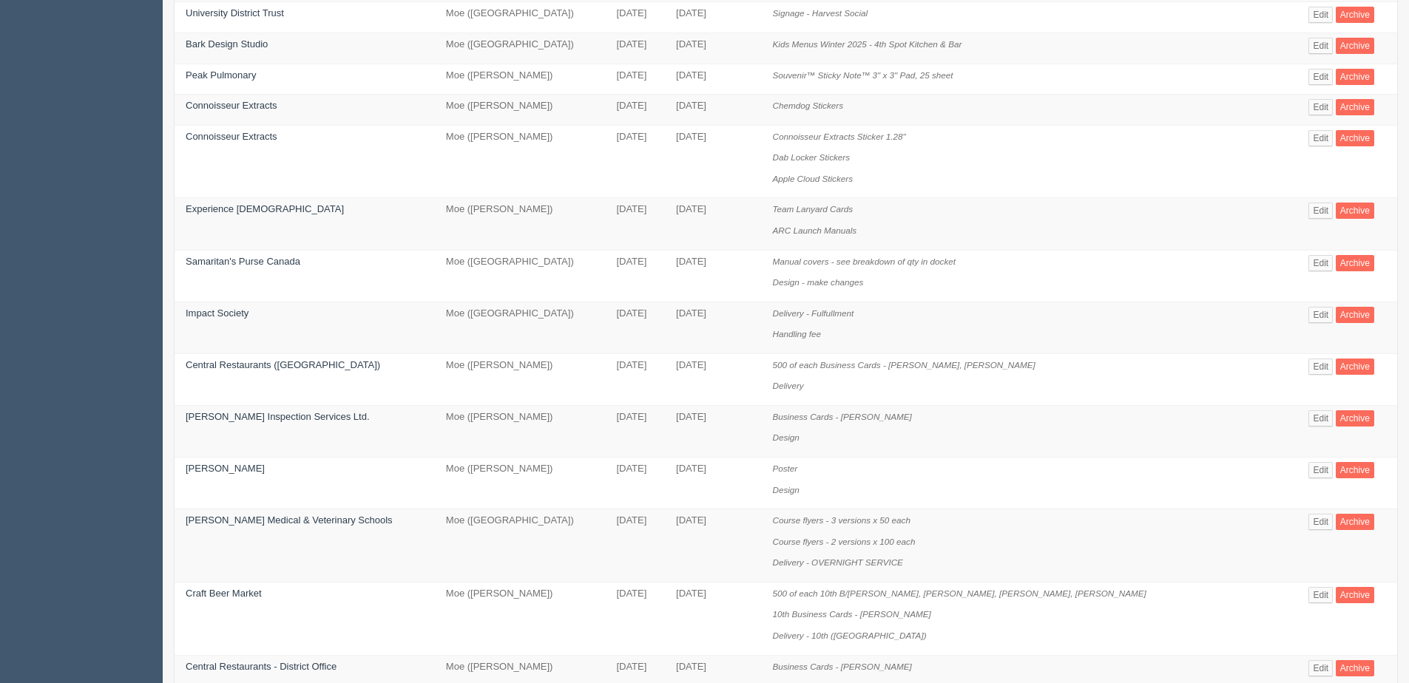
scroll to position [148, 0]
